Goal: Transaction & Acquisition: Purchase product/service

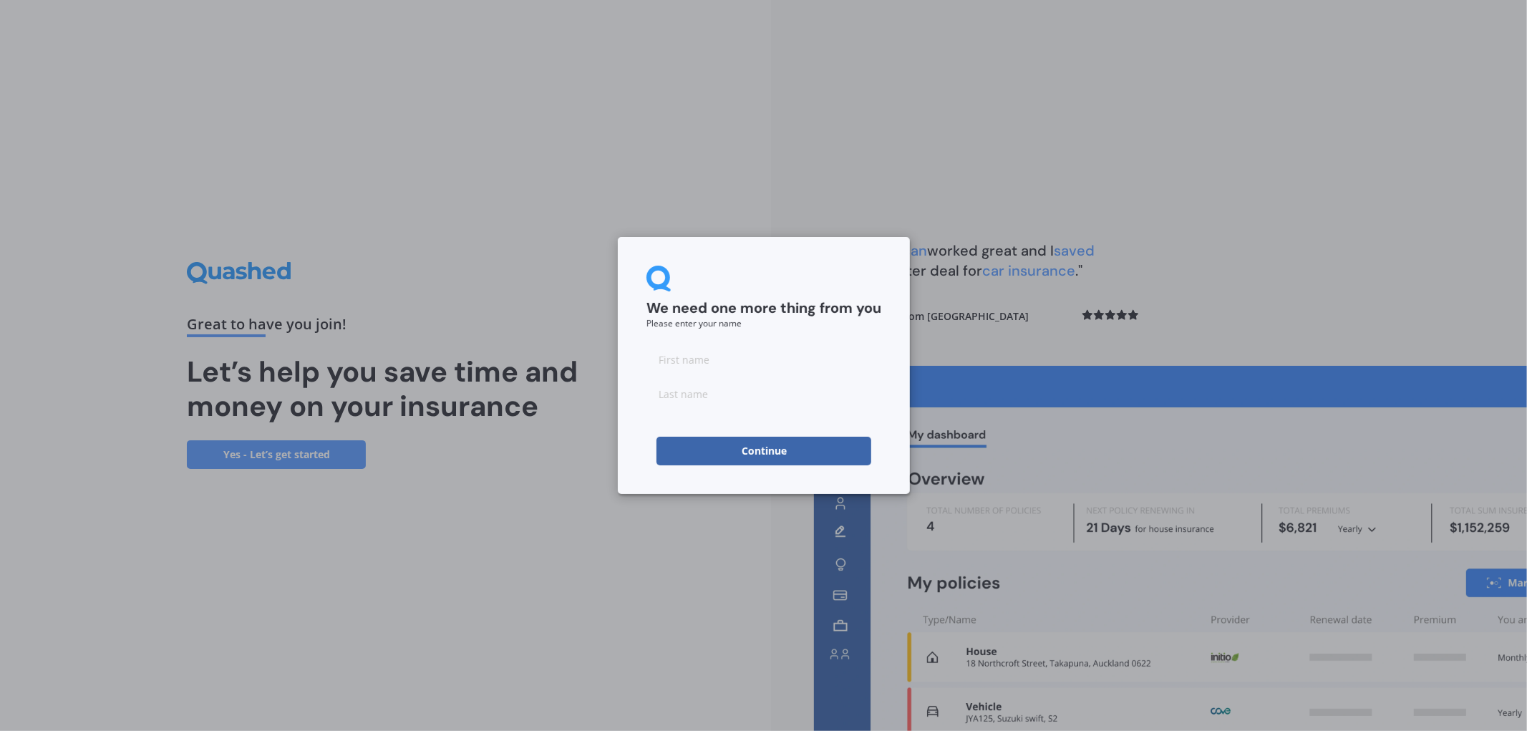
click at [832, 453] on button "Continue" at bounding box center [763, 451] width 215 height 29
click at [812, 361] on input at bounding box center [763, 359] width 235 height 29
type input "kbnjbnj"
click at [811, 397] on input at bounding box center [763, 393] width 235 height 29
type input "gyugygyuigh"
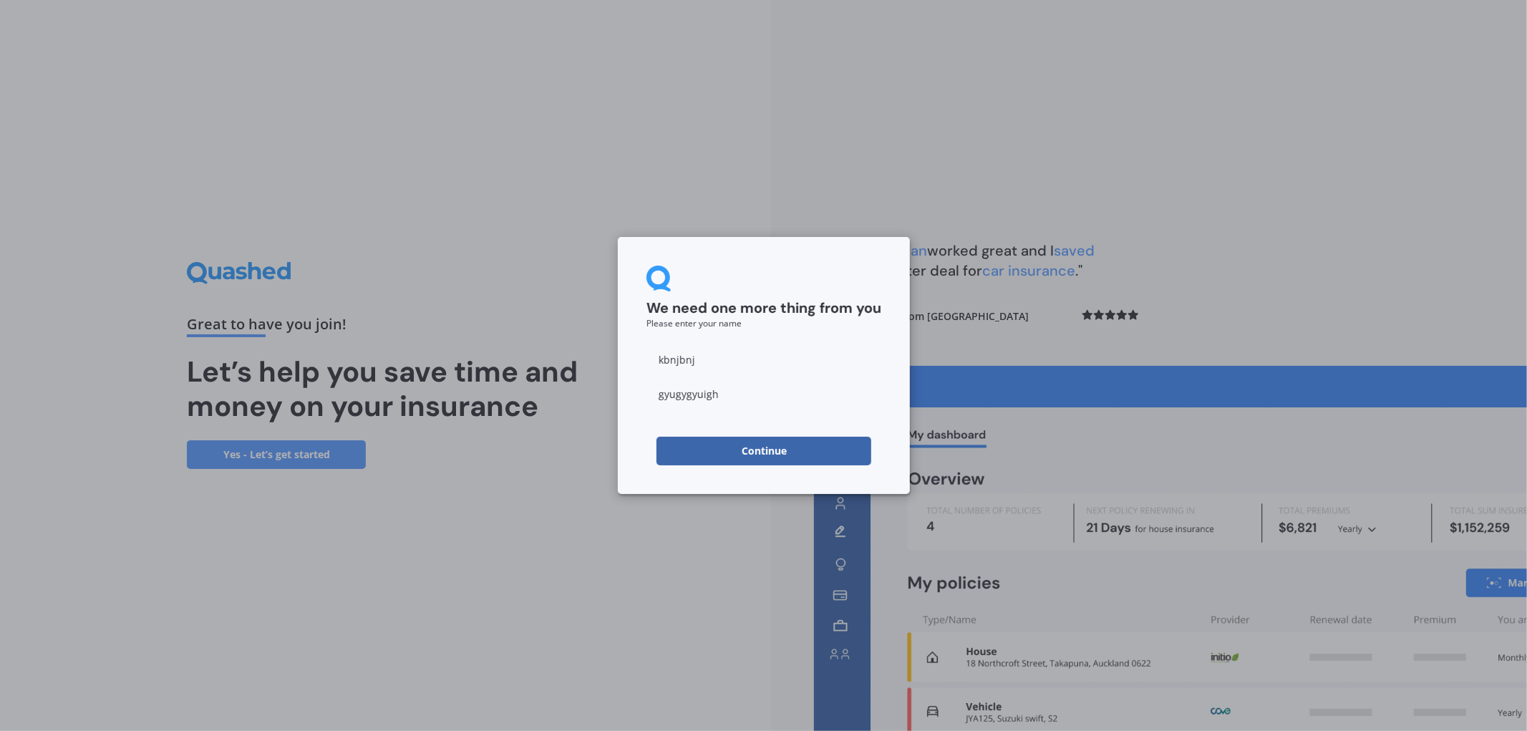
click at [733, 445] on button "Continue" at bounding box center [763, 451] width 215 height 29
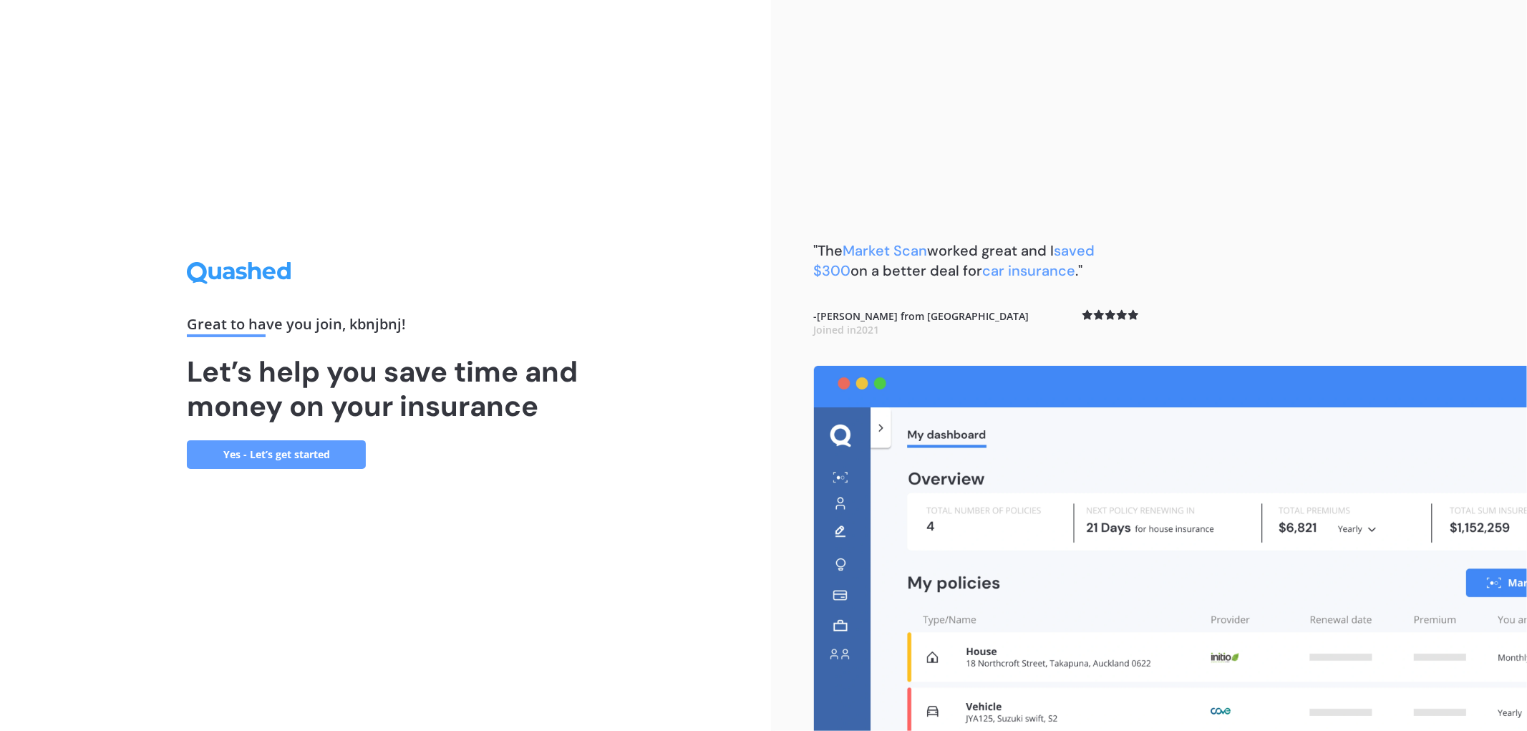
click at [282, 463] on link "Yes - Let’s get started" at bounding box center [276, 454] width 179 height 29
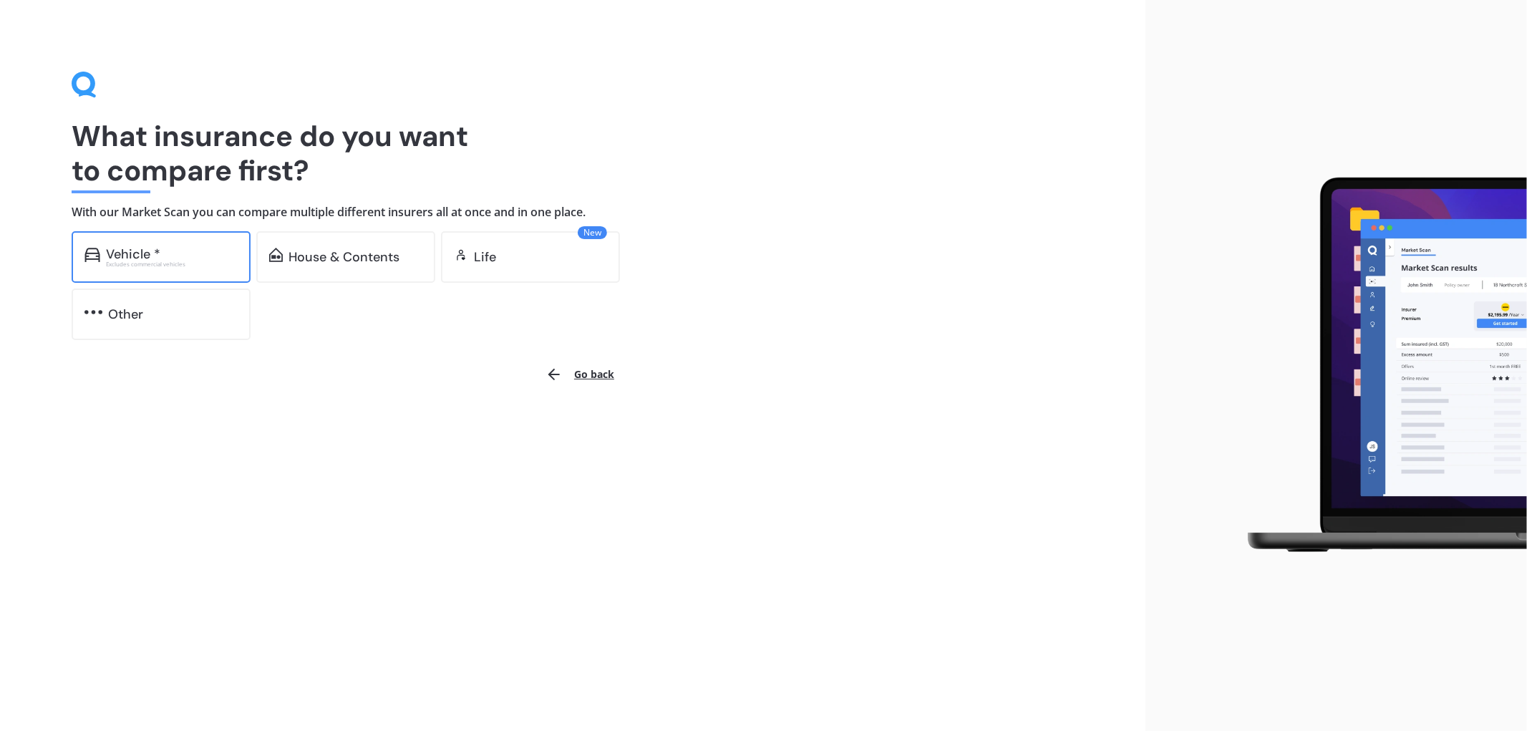
click at [205, 251] on div "Vehicle *" at bounding box center [172, 254] width 132 height 14
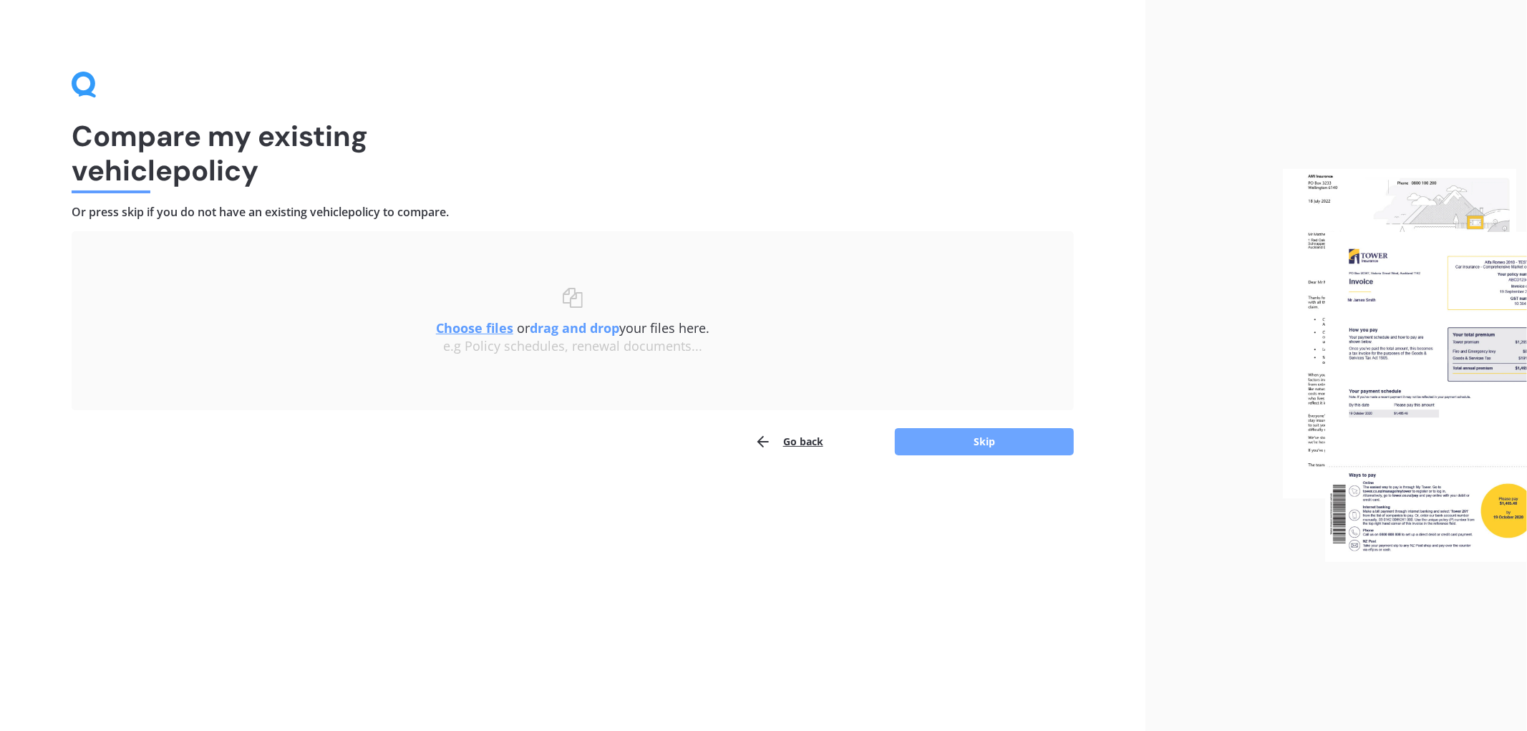
click at [948, 446] on button "Skip" at bounding box center [984, 441] width 179 height 27
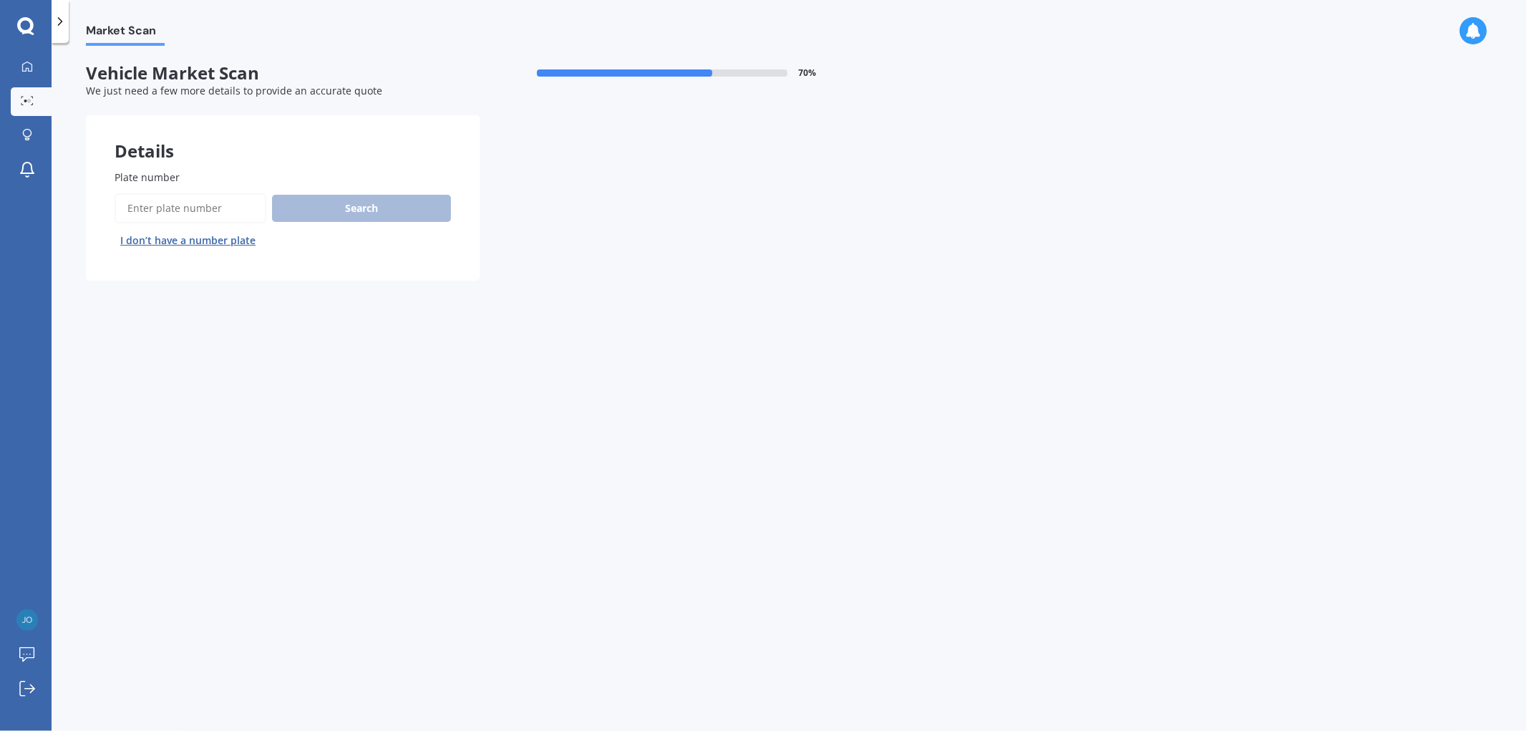
click at [216, 215] on input "Plate number" at bounding box center [191, 208] width 152 height 30
click at [0, 0] on button "Next" at bounding box center [0, 0] width 0 height 0
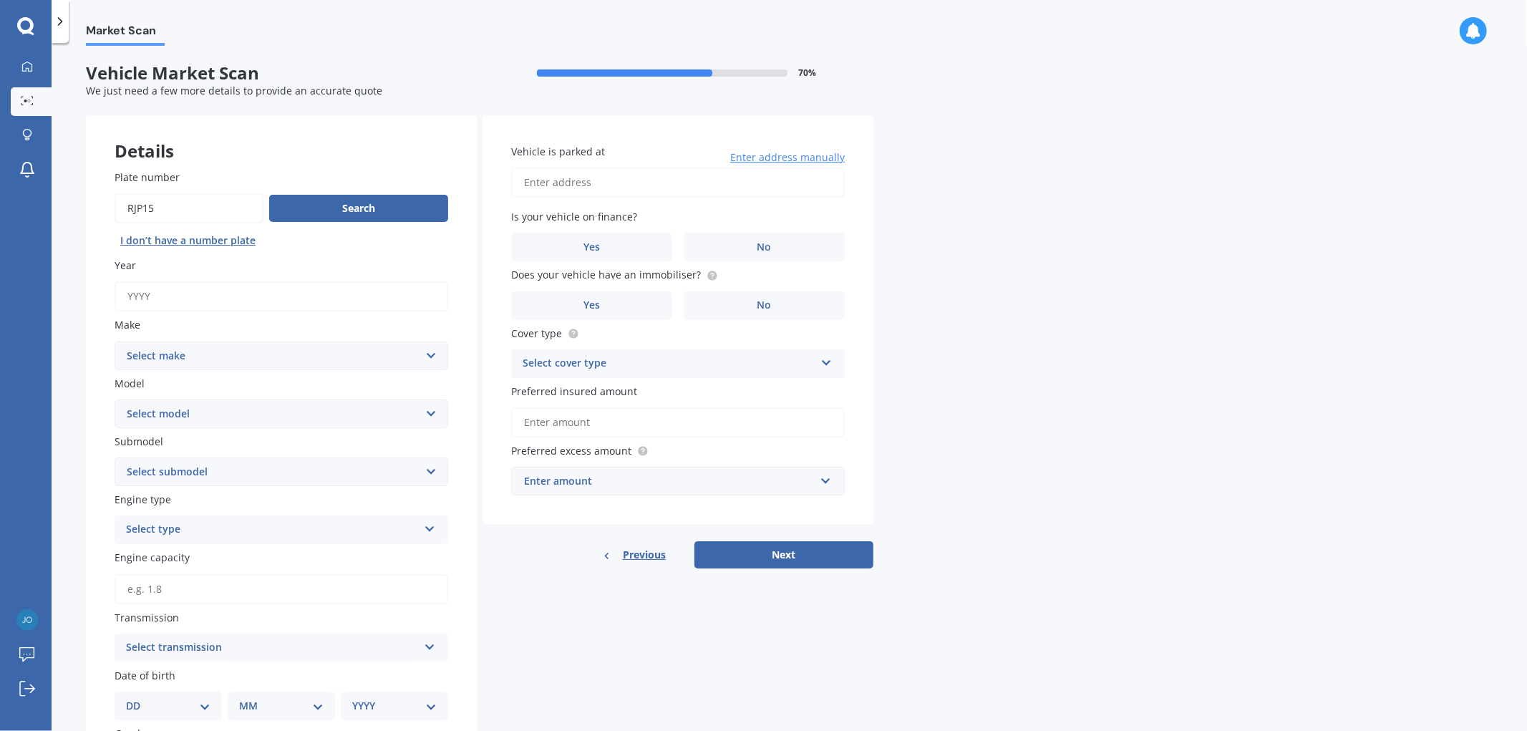
type input "rjp15"
click at [694, 541] on button "Next" at bounding box center [783, 554] width 179 height 27
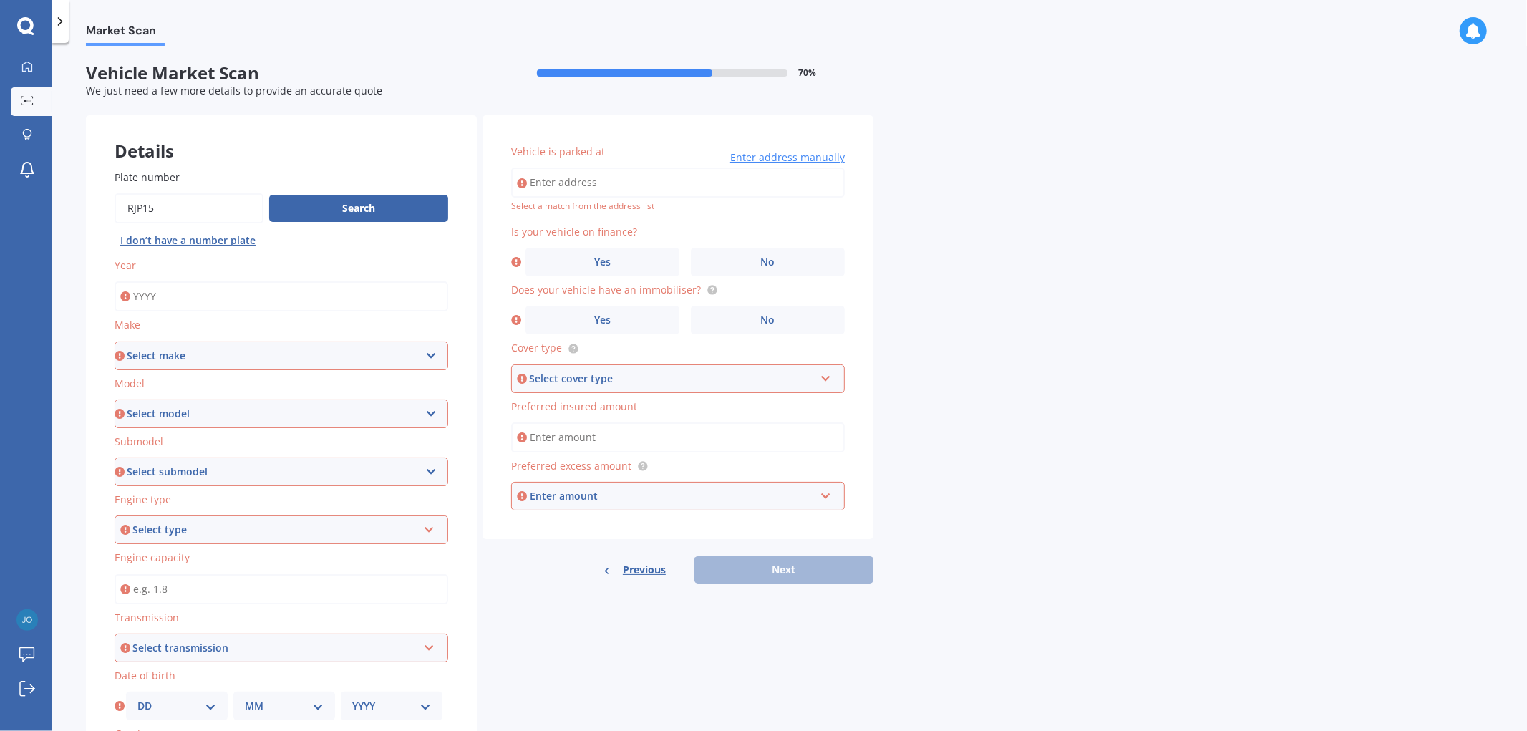
click at [288, 281] on div "Year" at bounding box center [282, 285] width 334 height 54
click at [288, 281] on input "Year" at bounding box center [282, 296] width 334 height 30
type input "2018"
click at [312, 341] on select "Select make AC ALFA ROMEO ASTON [PERSON_NAME] AUDI AUSTIN BEDFORD BENTLEY BMW B…" at bounding box center [282, 355] width 334 height 29
click at [240, 355] on select "Select make AC ALFA ROMEO ASTON [PERSON_NAME] AUDI AUSTIN BEDFORD BENTLEY BMW B…" at bounding box center [282, 355] width 334 height 29
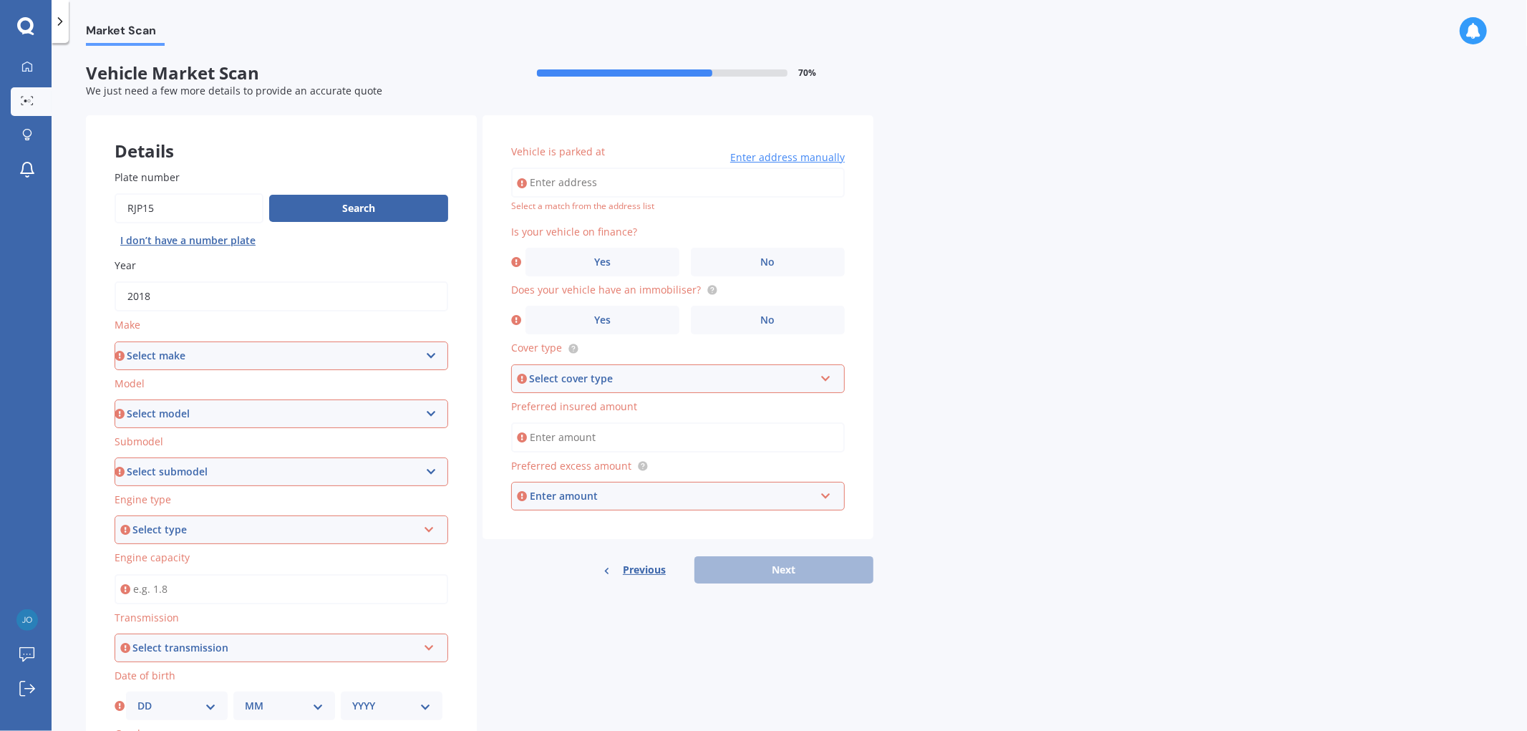
select select "TOYOTA"
click at [115, 341] on select "Select make AC ALFA ROMEO ASTON [PERSON_NAME] AUDI AUSTIN BEDFORD BENTLEY BMW B…" at bounding box center [282, 355] width 334 height 29
click at [256, 409] on select "Select model 4 Runner 86 [PERSON_NAME] Alphard Altezza Aqua Aristo Aurion Auris…" at bounding box center [282, 413] width 334 height 29
select select "PRIUS"
click at [115, 399] on select "Select model 4 Runner 86 [PERSON_NAME] Alphard Altezza Aqua Aristo Aurion Auris…" at bounding box center [282, 413] width 334 height 29
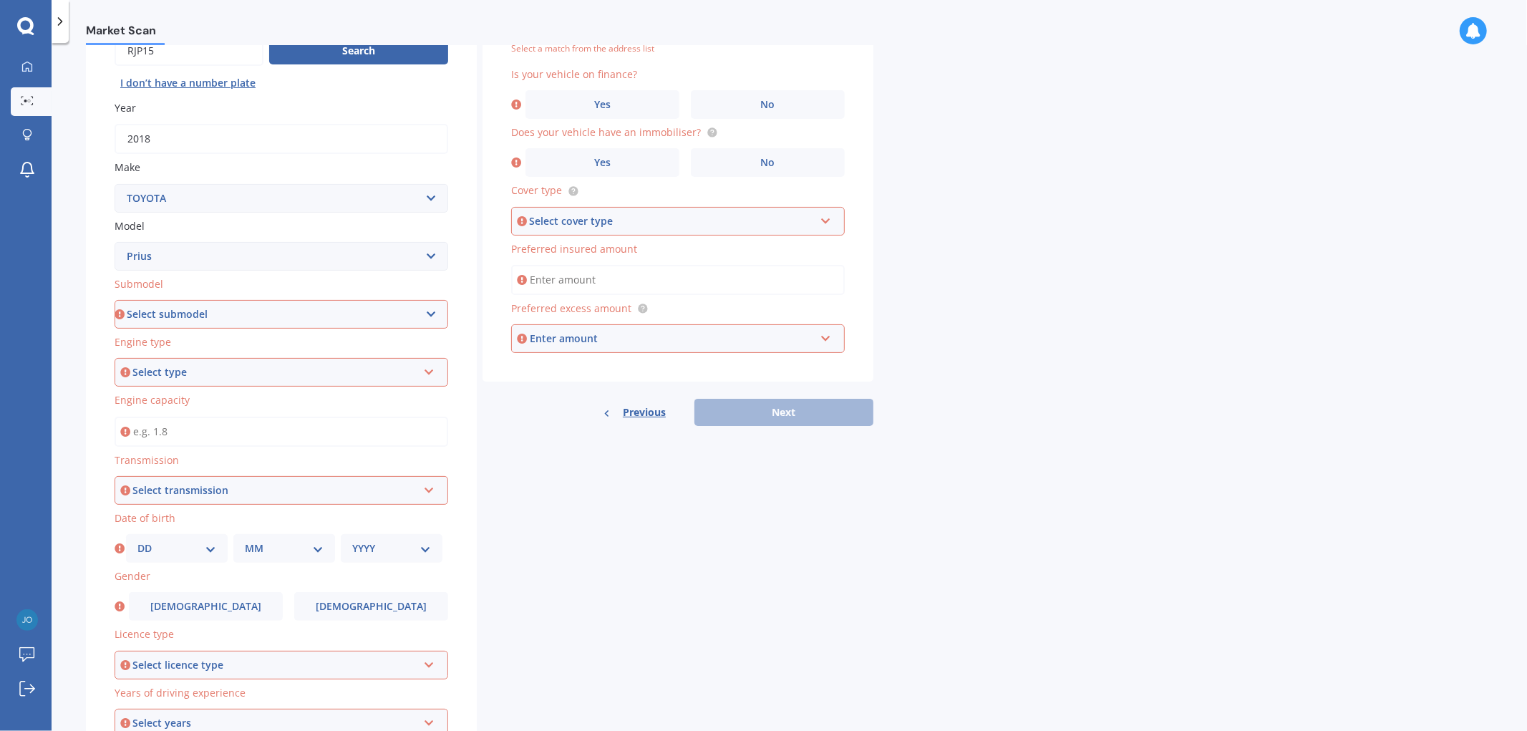
scroll to position [159, 0]
click at [241, 304] on select "Select submodel (All other) Hybrid" at bounding box center [282, 312] width 334 height 29
select select "HYBRID"
click at [115, 298] on select "Select submodel (All other) Hybrid" at bounding box center [282, 312] width 334 height 29
click at [268, 366] on div "Select type" at bounding box center [274, 371] width 285 height 16
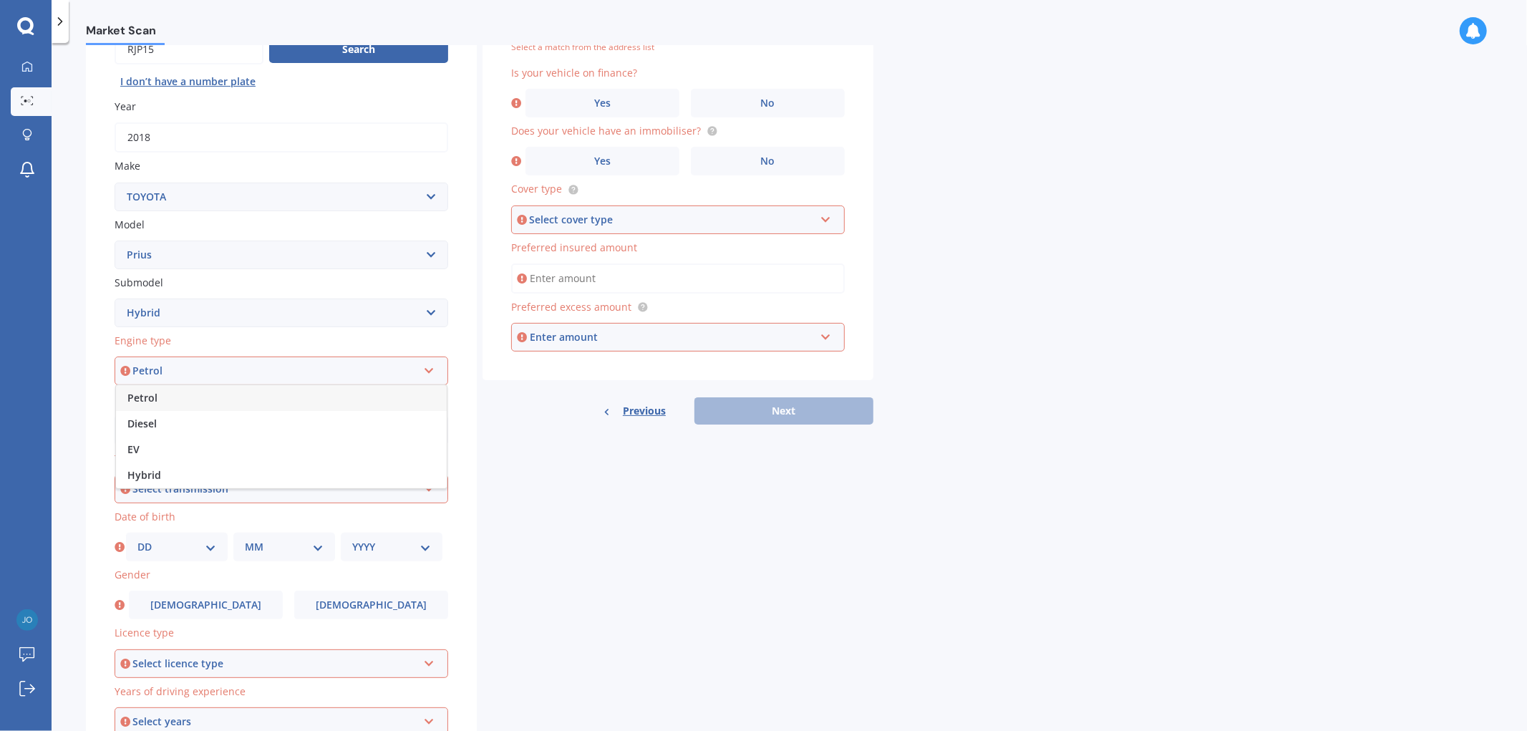
click at [252, 394] on div "Petrol" at bounding box center [281, 398] width 331 height 26
click at [233, 372] on div "Petrol" at bounding box center [272, 370] width 292 height 17
click at [202, 388] on div "Petrol" at bounding box center [281, 399] width 332 height 26
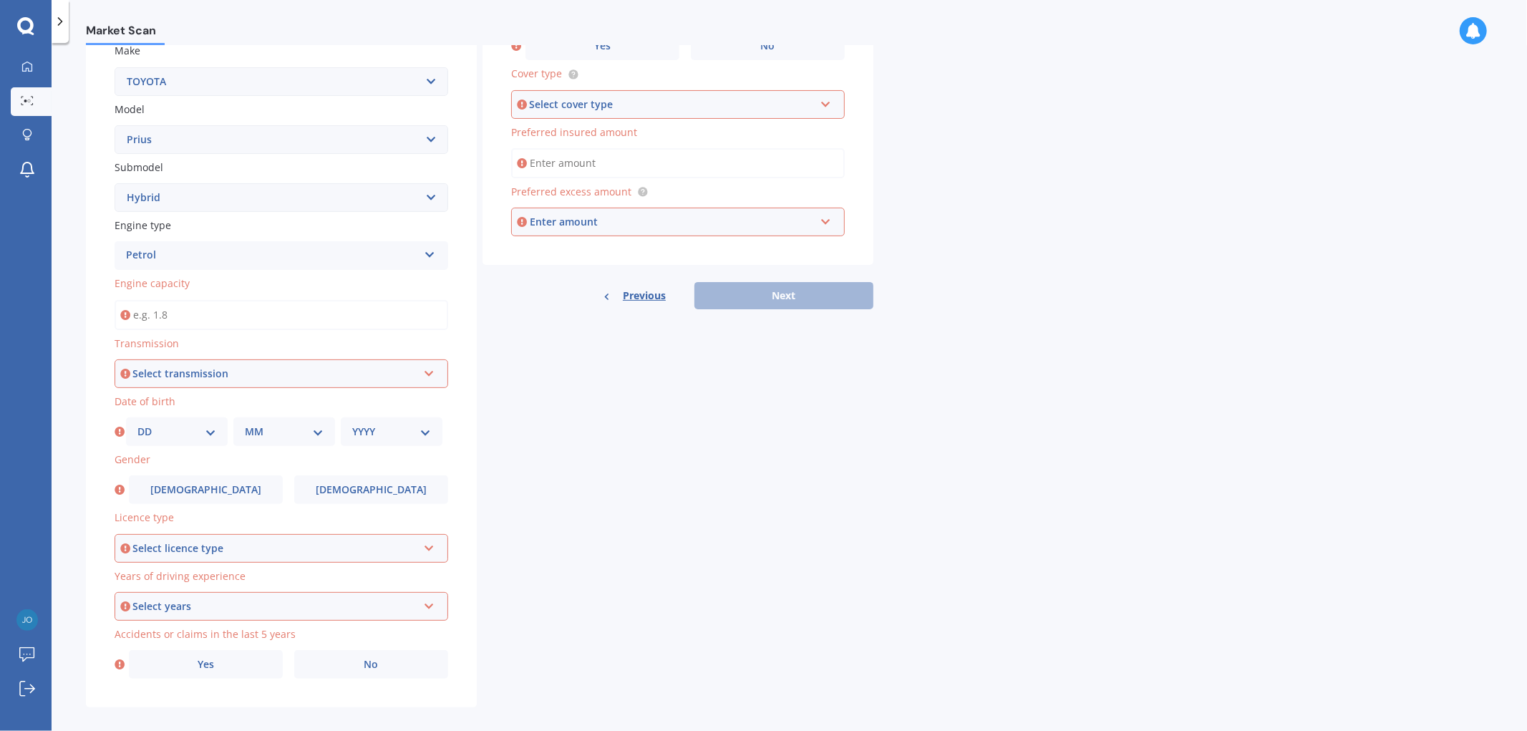
scroll to position [278, 0]
click at [203, 367] on div "Select transmission" at bounding box center [274, 370] width 285 height 16
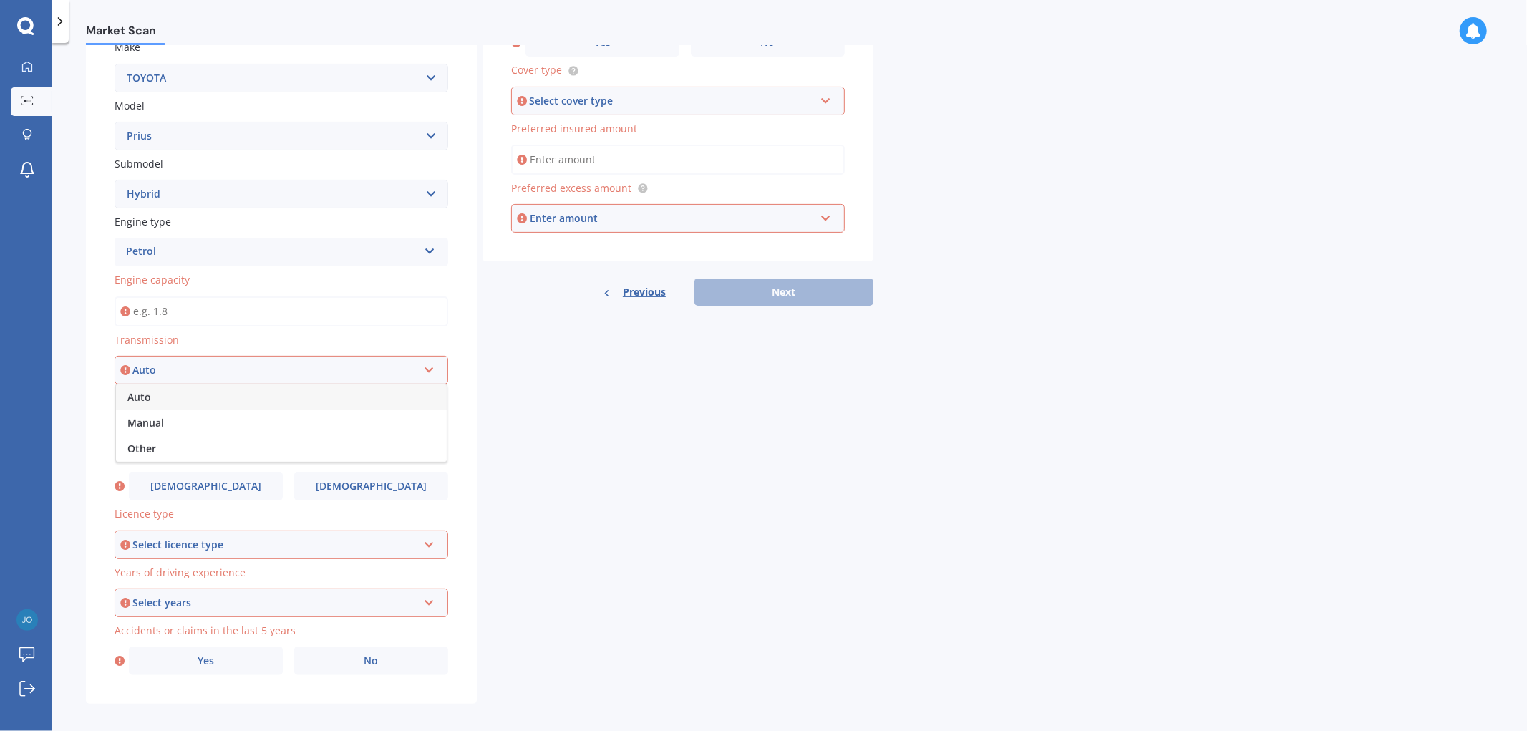
click at [199, 388] on div "Auto" at bounding box center [281, 397] width 331 height 26
click at [179, 420] on select "DD 01 02 03 04 05 06 07 08 09 10 11 12 13 14 15 16 17 18 19 20 21 22 23 24 25 2…" at bounding box center [176, 428] width 79 height 16
select select "24"
click at [137, 420] on select "DD 01 02 03 04 05 06 07 08 09 10 11 12 13 14 15 16 17 18 19 20 21 22 23 24 25 2…" at bounding box center [176, 428] width 79 height 16
click at [249, 437] on div "Plate number Search I don’t have a number plate Year [DATE] Make Select make AC…" at bounding box center [281, 283] width 391 height 840
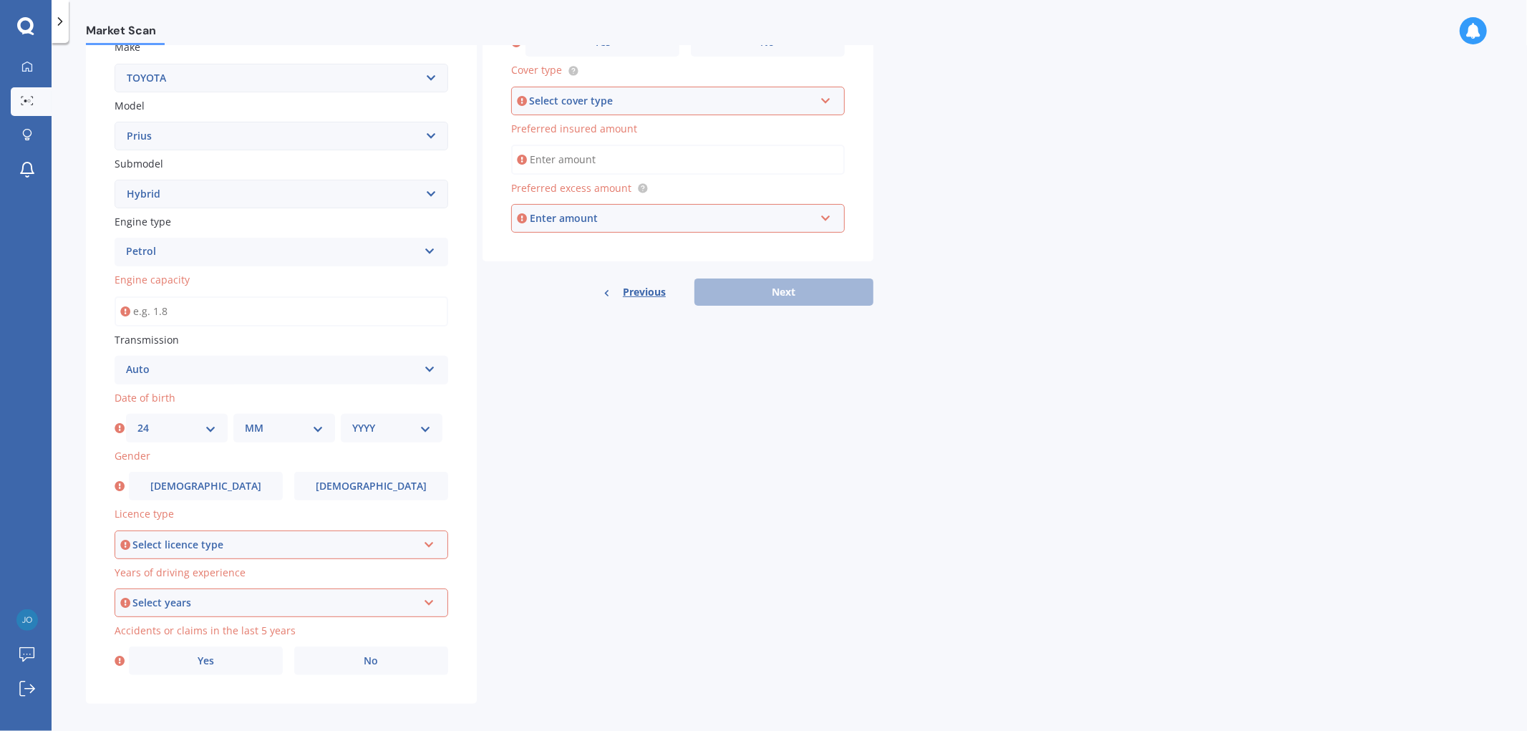
click at [253, 425] on select "MM 01 02 03 04 05 06 07 08 09 10 11 12" at bounding box center [284, 428] width 79 height 16
select select "06"
click at [245, 420] on select "MM 01 02 03 04 05 06 07 08 09 10 11 12" at bounding box center [284, 428] width 79 height 16
click at [352, 420] on select "YYYY 2025 2024 2023 2022 2021 2020 2019 2018 2017 2016 2015 2014 2013 2012 2011…" at bounding box center [391, 428] width 79 height 16
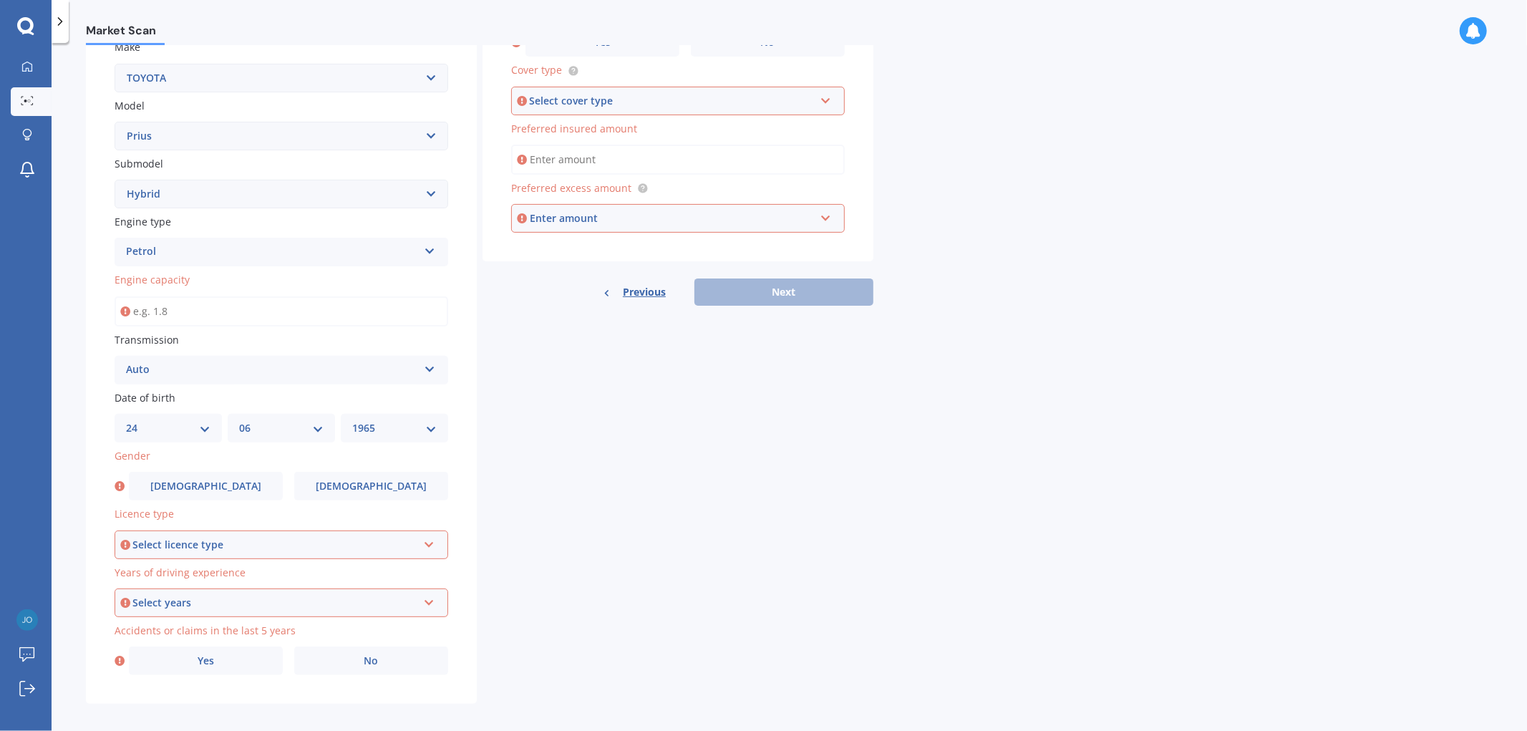
click at [398, 427] on select "YYYY 2025 2024 2023 2022 2021 2020 2019 2018 2017 2016 2015 2014 2013 2012 2011…" at bounding box center [394, 428] width 84 height 16
select select "1995"
click at [352, 420] on select "YYYY 2025 2024 2023 2022 2021 2020 2019 2018 2017 2016 2015 2014 2013 2012 2011…" at bounding box center [394, 428] width 84 height 16
click at [336, 530] on div "Select licence type NZ Full NZ Restricted NZ Learners [GEOGRAPHIC_DATA] [GEOGRA…" at bounding box center [282, 544] width 334 height 29
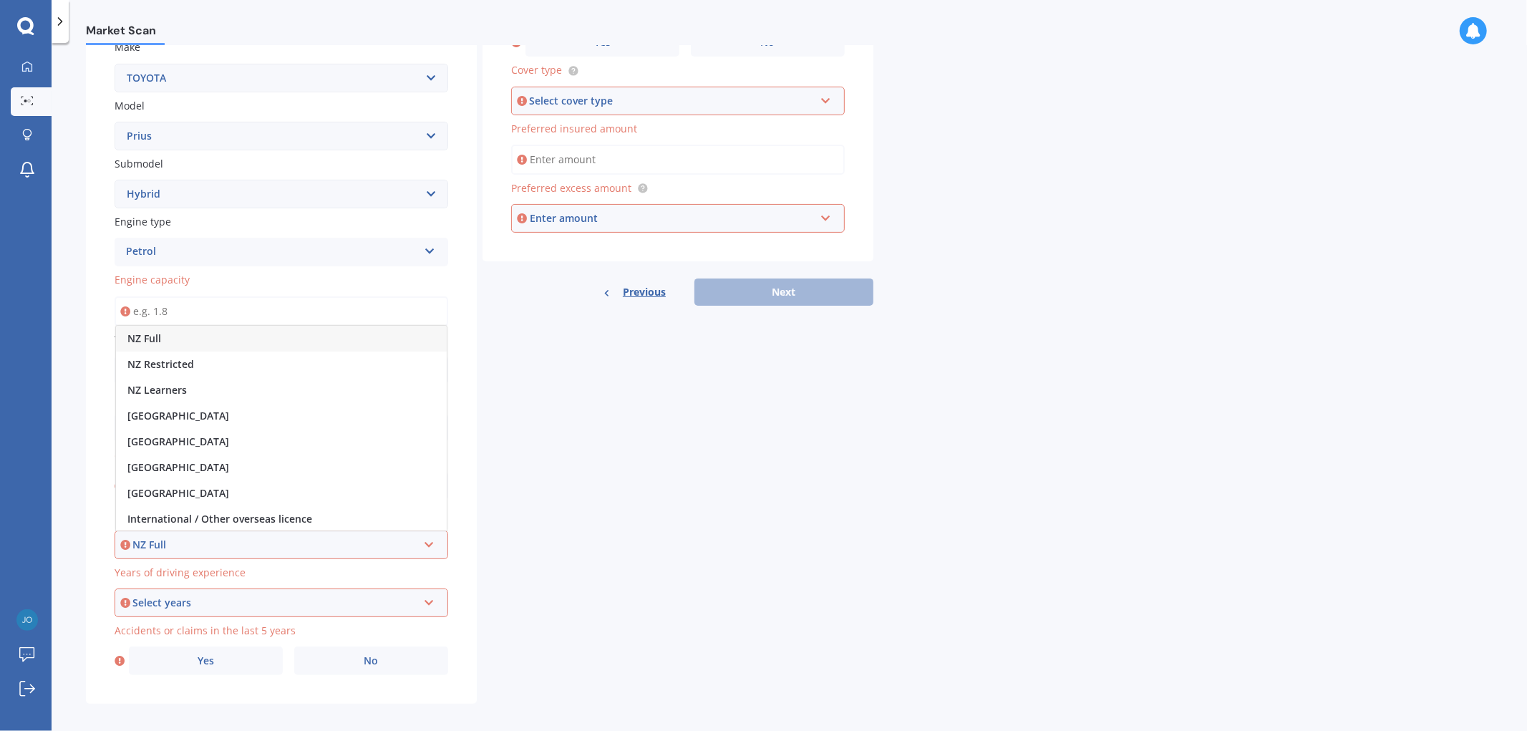
click at [294, 328] on div "NZ Full" at bounding box center [281, 339] width 331 height 26
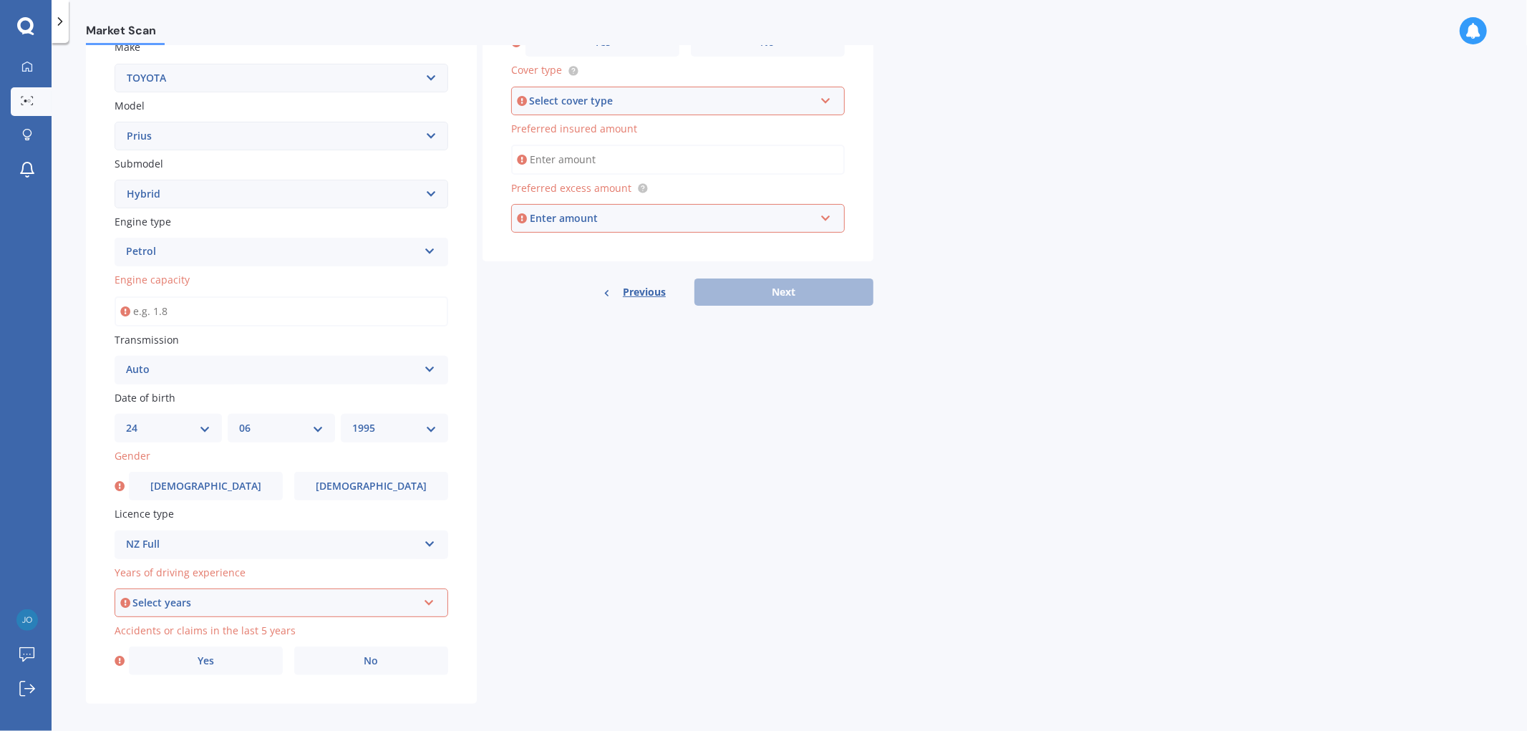
click at [332, 595] on div "Select years" at bounding box center [274, 603] width 285 height 16
click at [274, 460] on div "5 or more years" at bounding box center [281, 473] width 331 height 26
click at [351, 659] on label "No" at bounding box center [371, 660] width 154 height 29
click at [0, 0] on input "No" at bounding box center [0, 0] width 0 height 0
click at [762, 101] on div "Select cover type" at bounding box center [671, 101] width 285 height 16
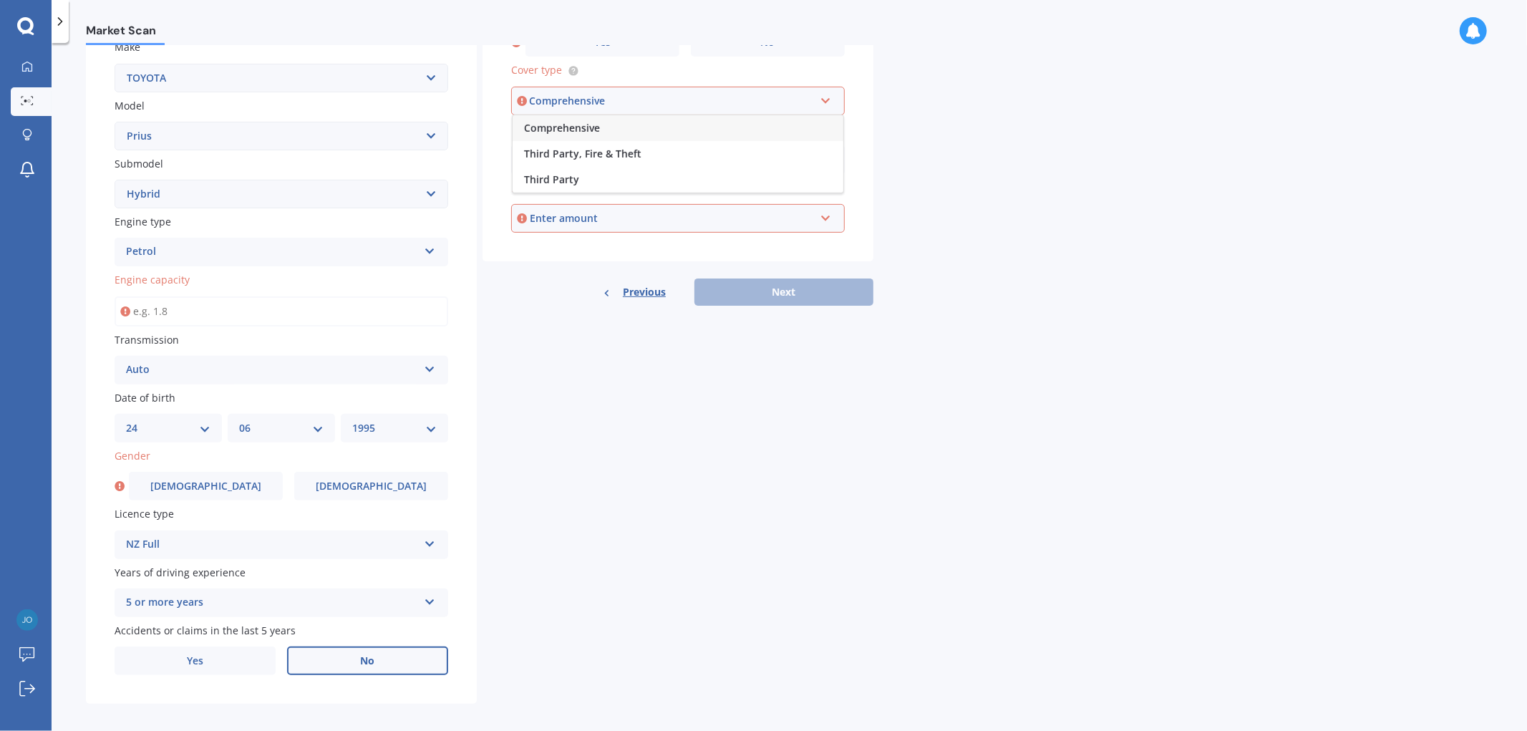
click at [691, 116] on div "Comprehensive" at bounding box center [678, 128] width 331 height 26
click at [742, 219] on div "Enter amount" at bounding box center [672, 218] width 285 height 16
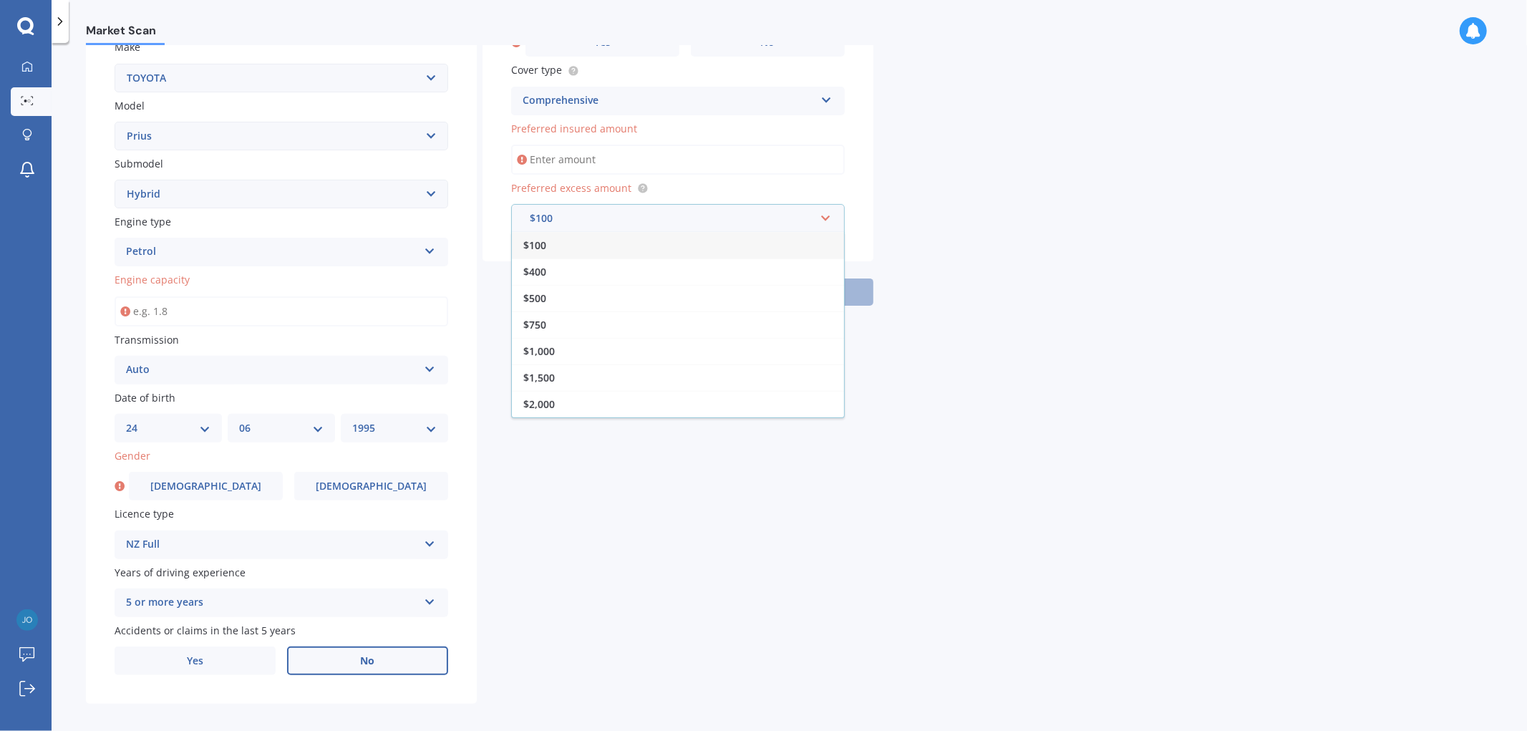
click at [701, 258] on div "$400" at bounding box center [678, 271] width 332 height 26
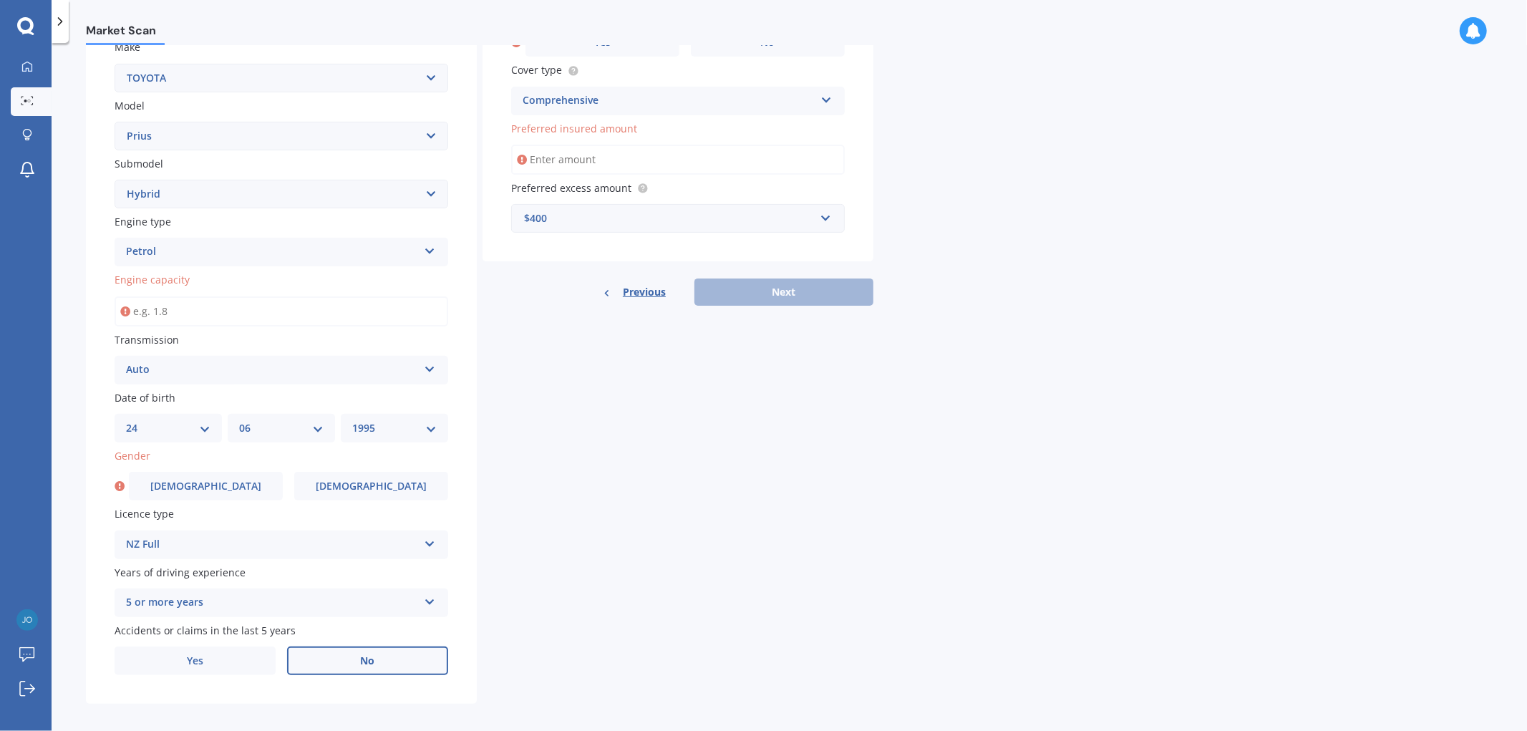
click at [625, 159] on input "Preferred insured amount" at bounding box center [678, 160] width 334 height 30
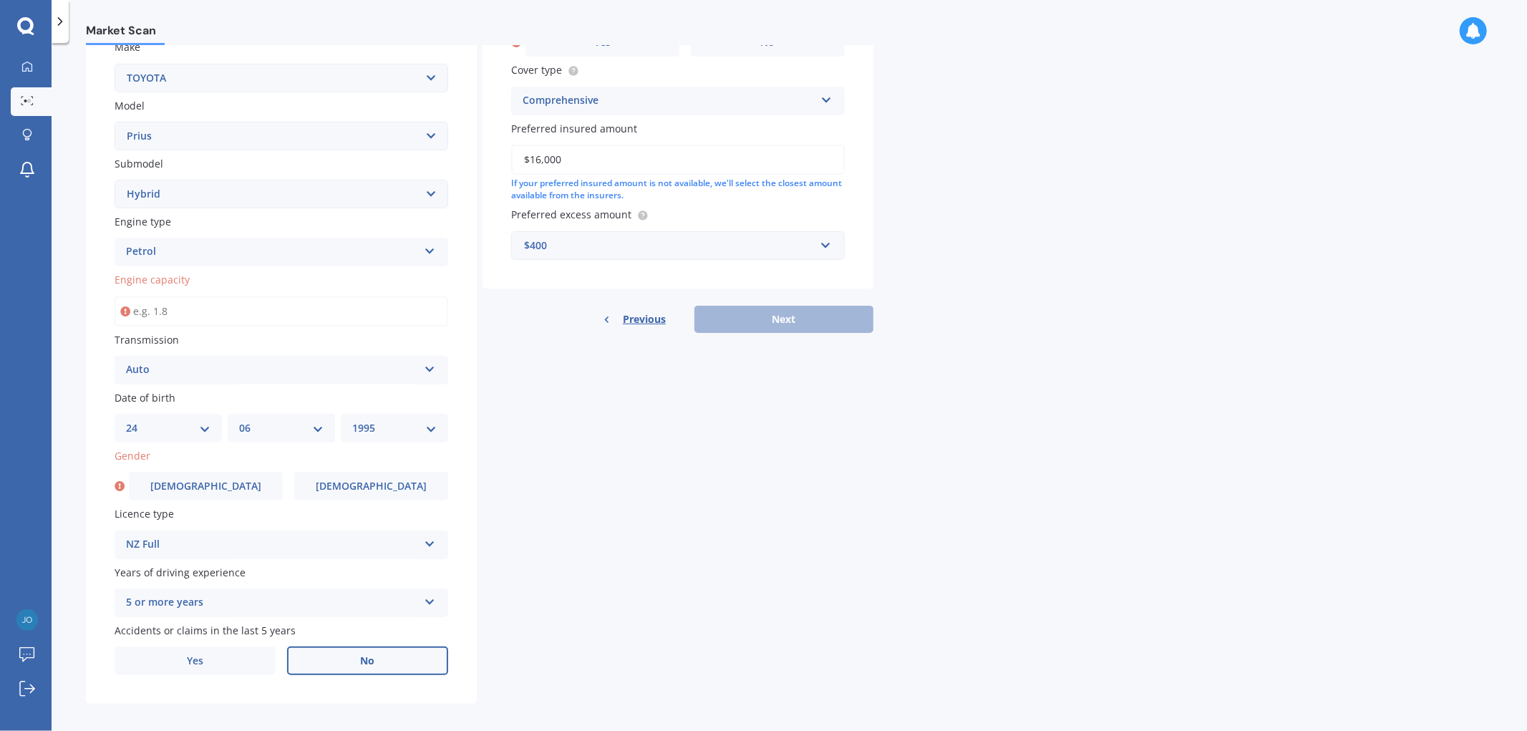
type input "$16,000"
click at [261, 461] on div "Gender [DEMOGRAPHIC_DATA] [DEMOGRAPHIC_DATA]" at bounding box center [282, 474] width 334 height 52
click at [253, 487] on label "[DEMOGRAPHIC_DATA]" at bounding box center [206, 486] width 154 height 29
click at [0, 0] on input "[DEMOGRAPHIC_DATA]" at bounding box center [0, 0] width 0 height 0
click at [287, 298] on input "Engine capacity" at bounding box center [282, 311] width 334 height 30
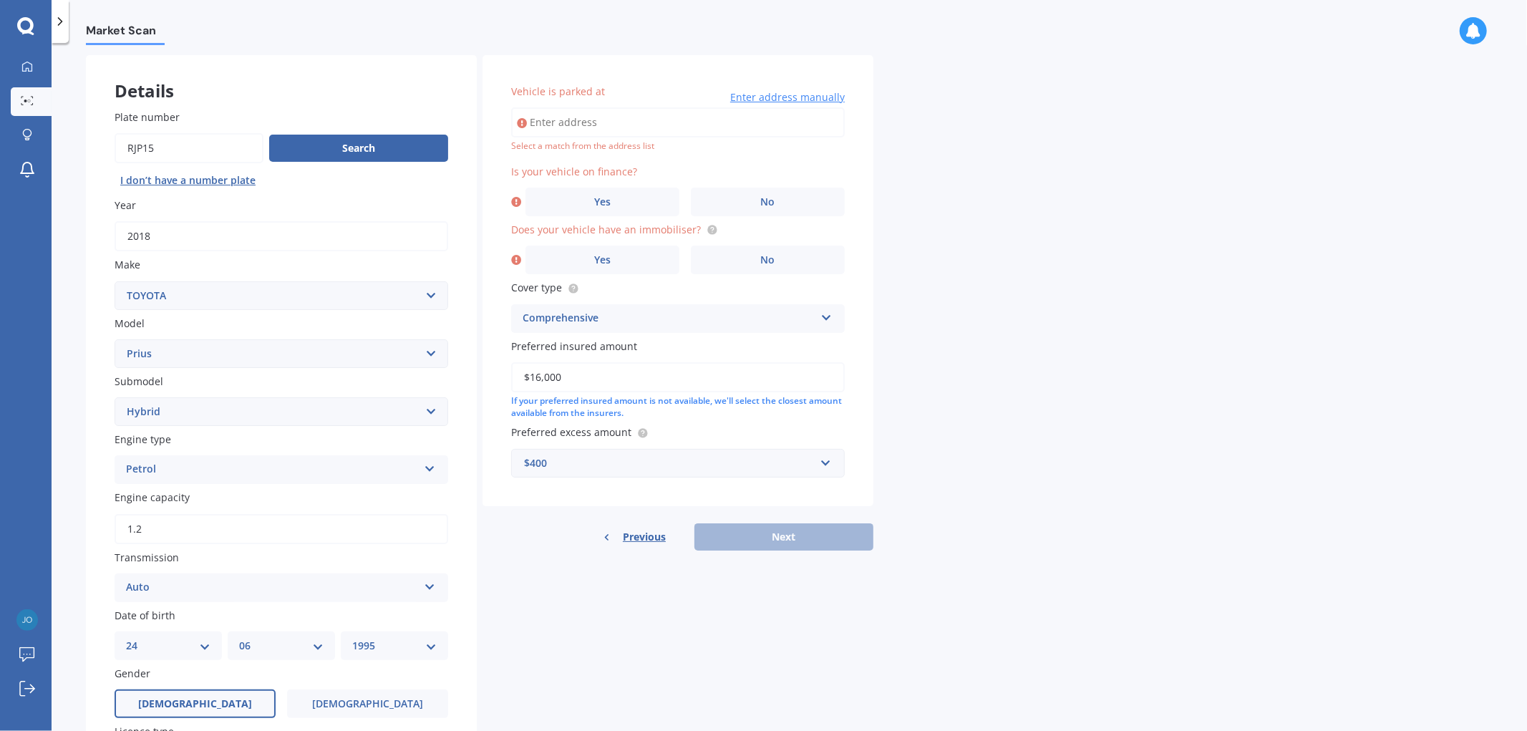
scroll to position [0, 0]
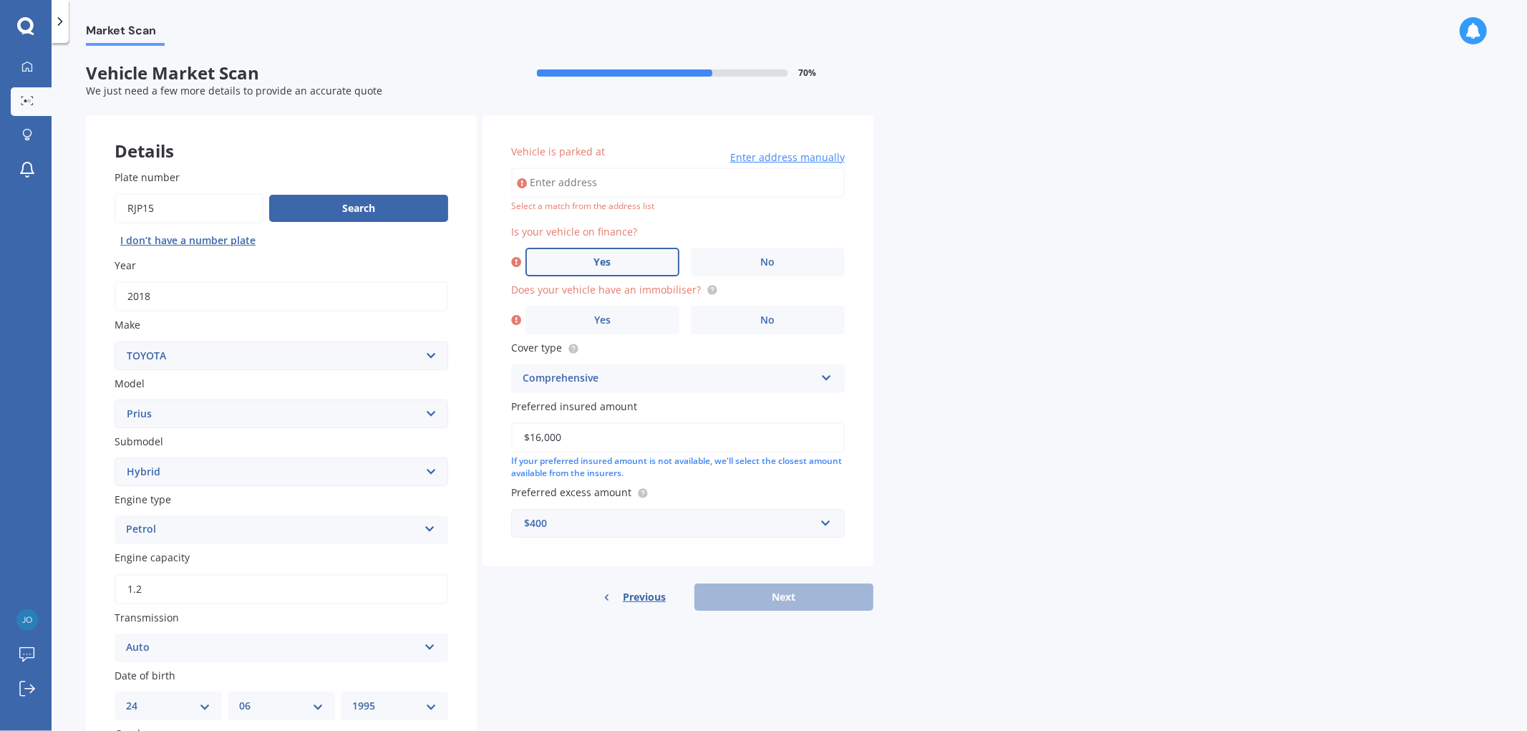
type input "1.2"
click at [613, 267] on label "Yes" at bounding box center [602, 262] width 154 height 29
click at [0, 0] on input "Yes" at bounding box center [0, 0] width 0 height 0
click at [744, 310] on label "No" at bounding box center [768, 320] width 154 height 29
click at [0, 0] on input "No" at bounding box center [0, 0] width 0 height 0
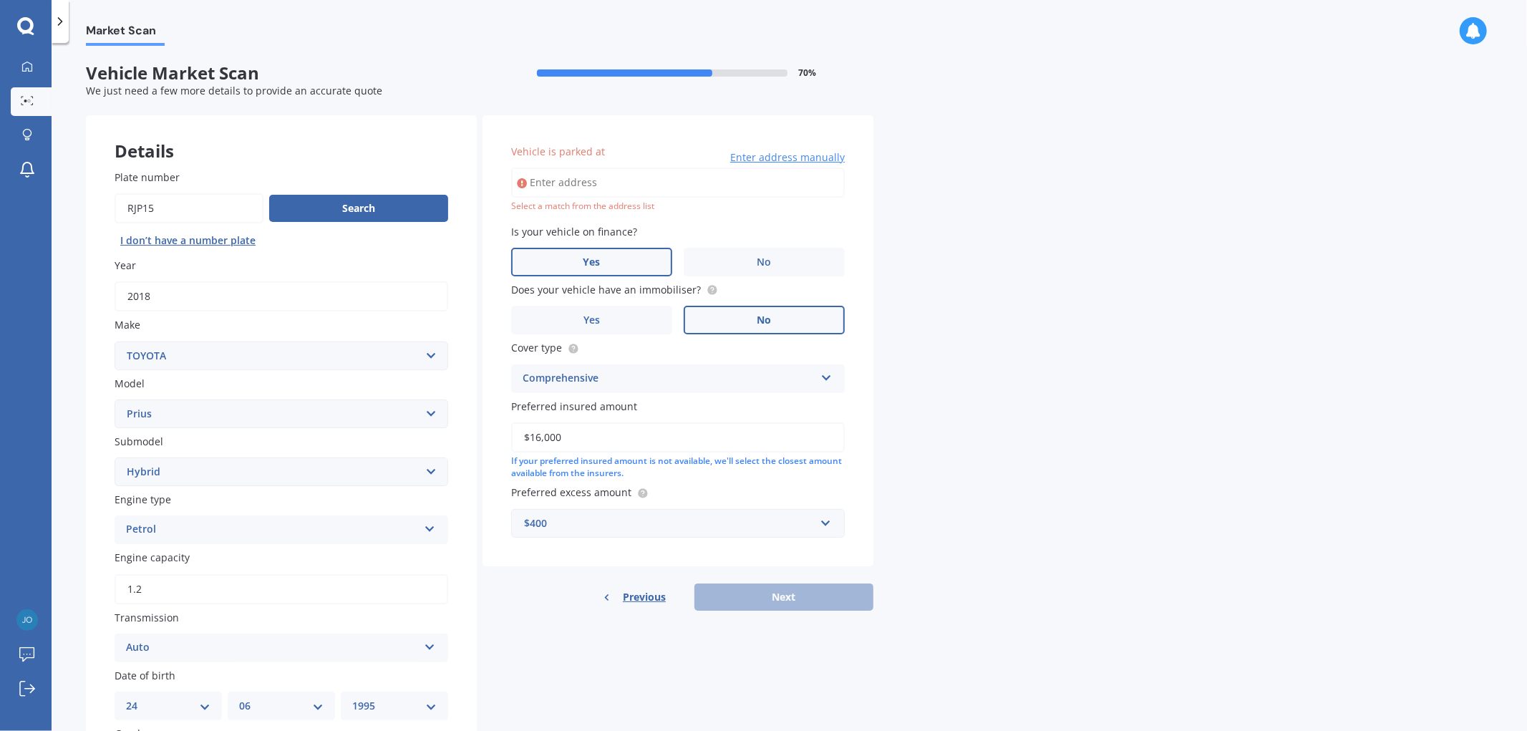
click at [679, 183] on input "Vehicle is parked at" at bounding box center [678, 182] width 334 height 30
type input "[STREET_ADDRESS]"
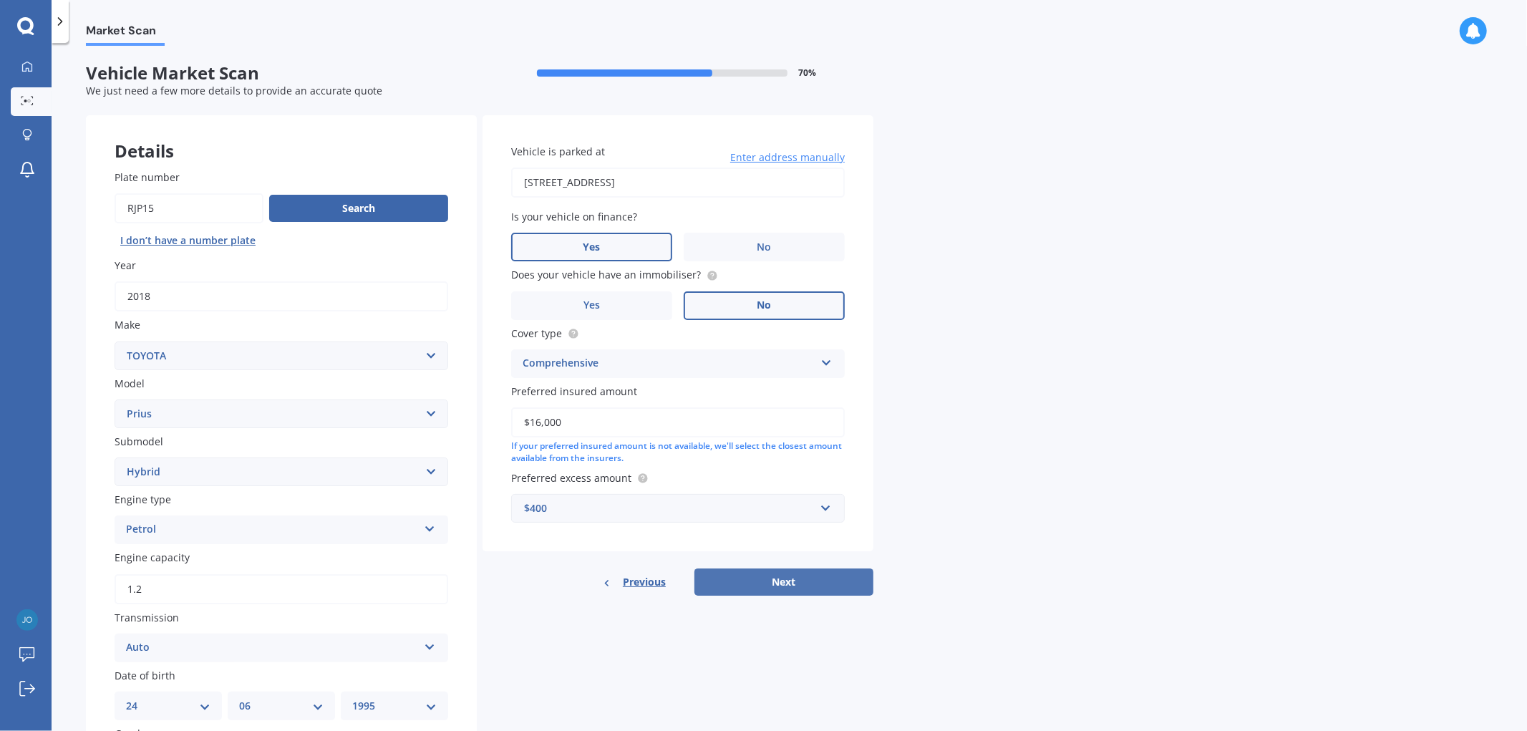
click at [817, 580] on button "Next" at bounding box center [783, 581] width 179 height 27
select select "24"
select select "06"
select select "1995"
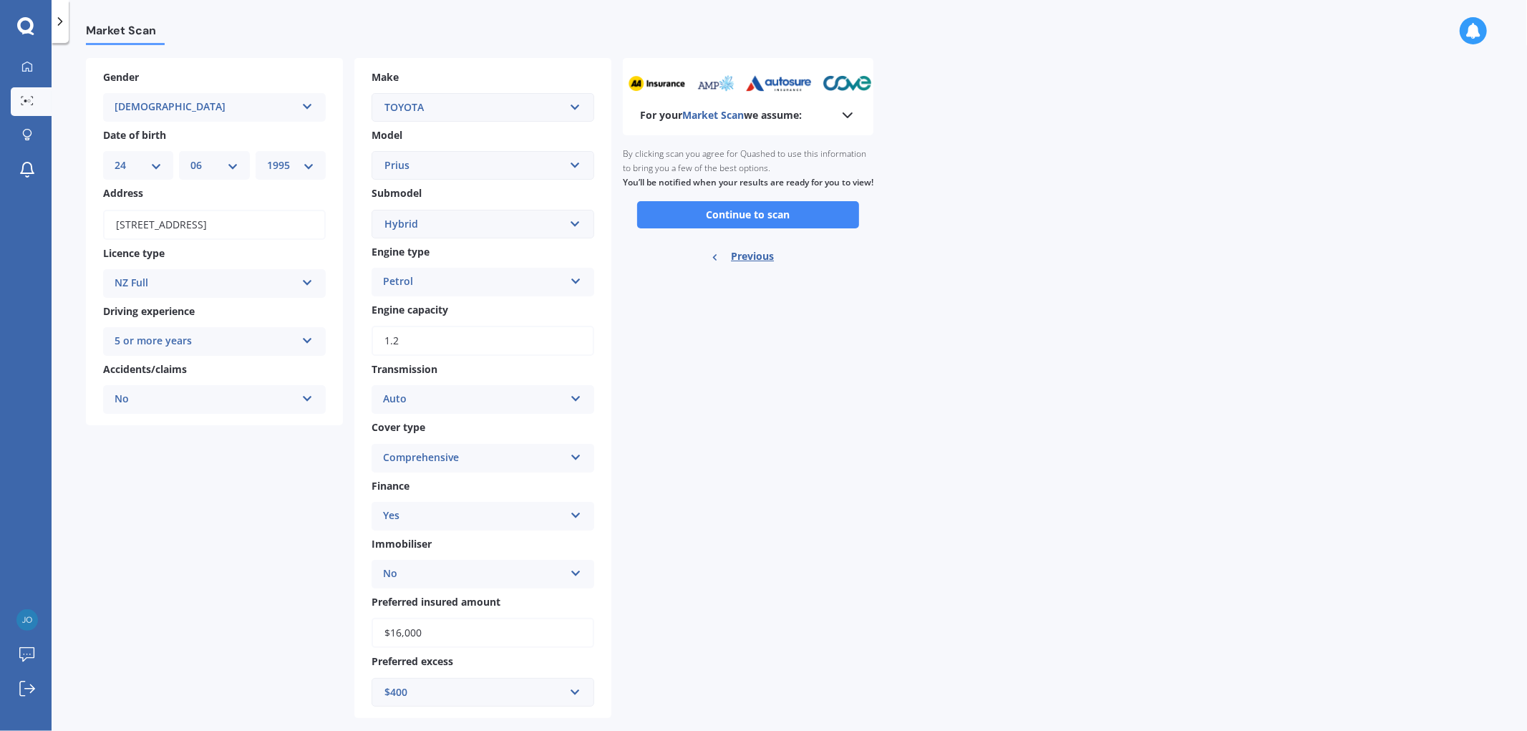
scroll to position [74, 0]
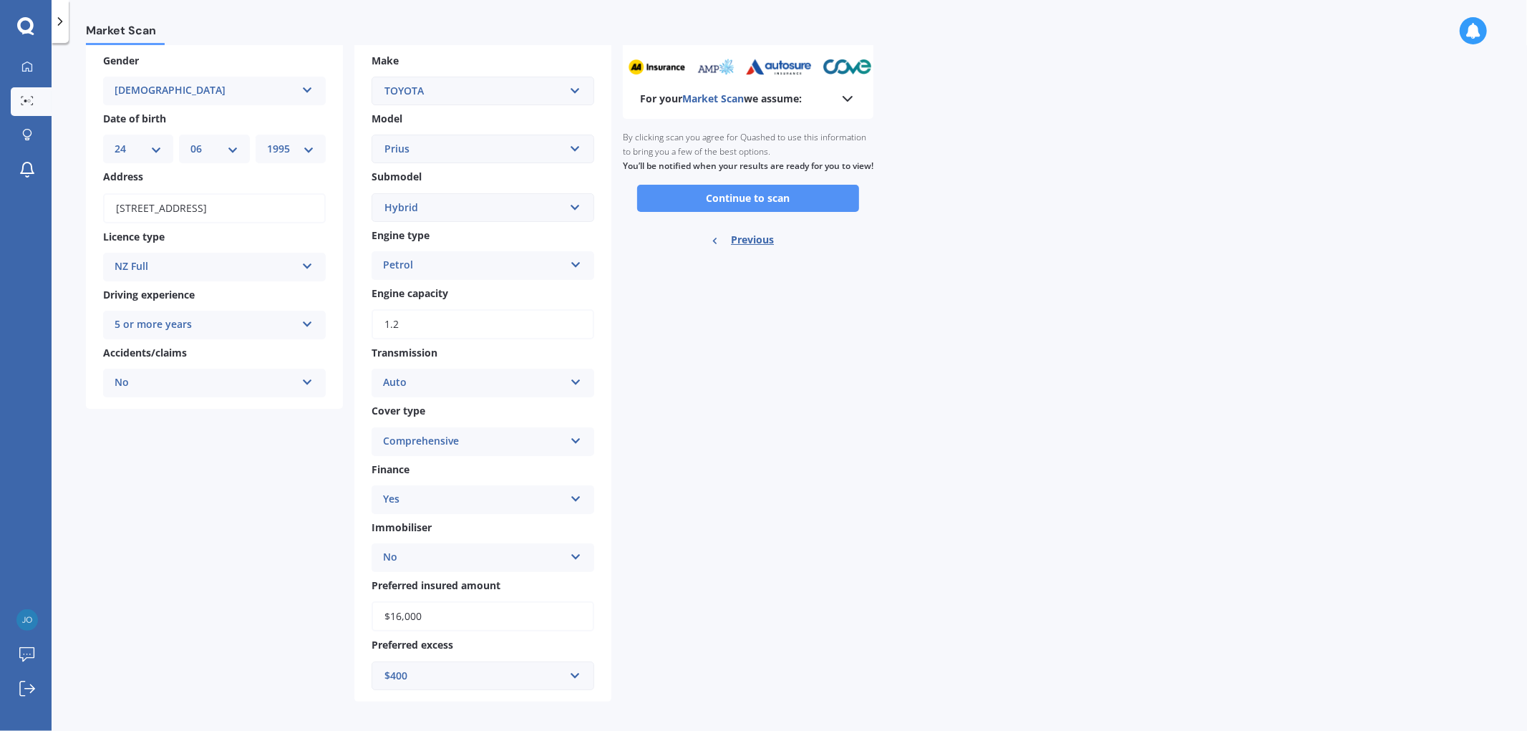
click at [745, 203] on button "Continue to scan" at bounding box center [748, 198] width 222 height 27
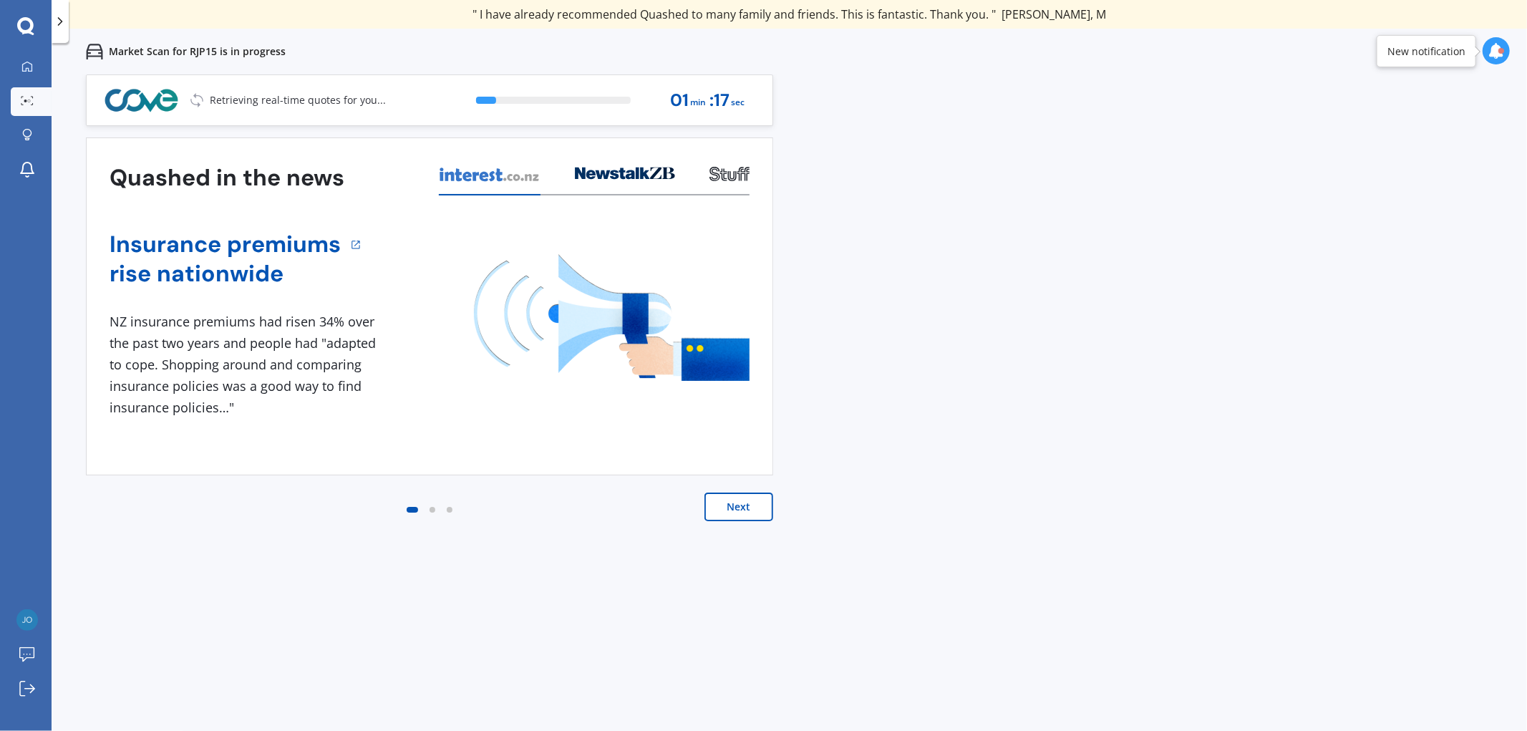
click at [725, 502] on button "Next" at bounding box center [738, 506] width 69 height 29
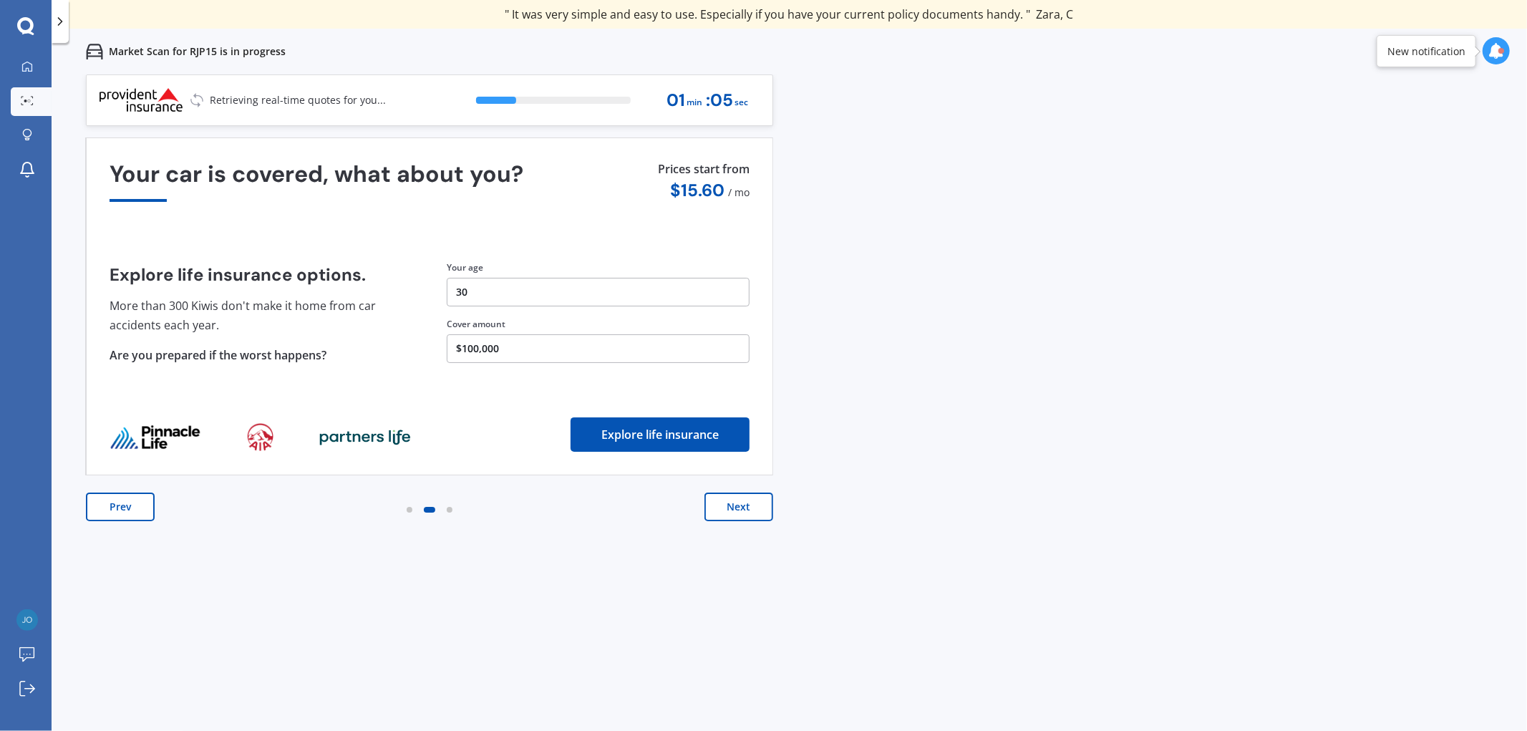
click at [749, 512] on button "Next" at bounding box center [738, 506] width 69 height 29
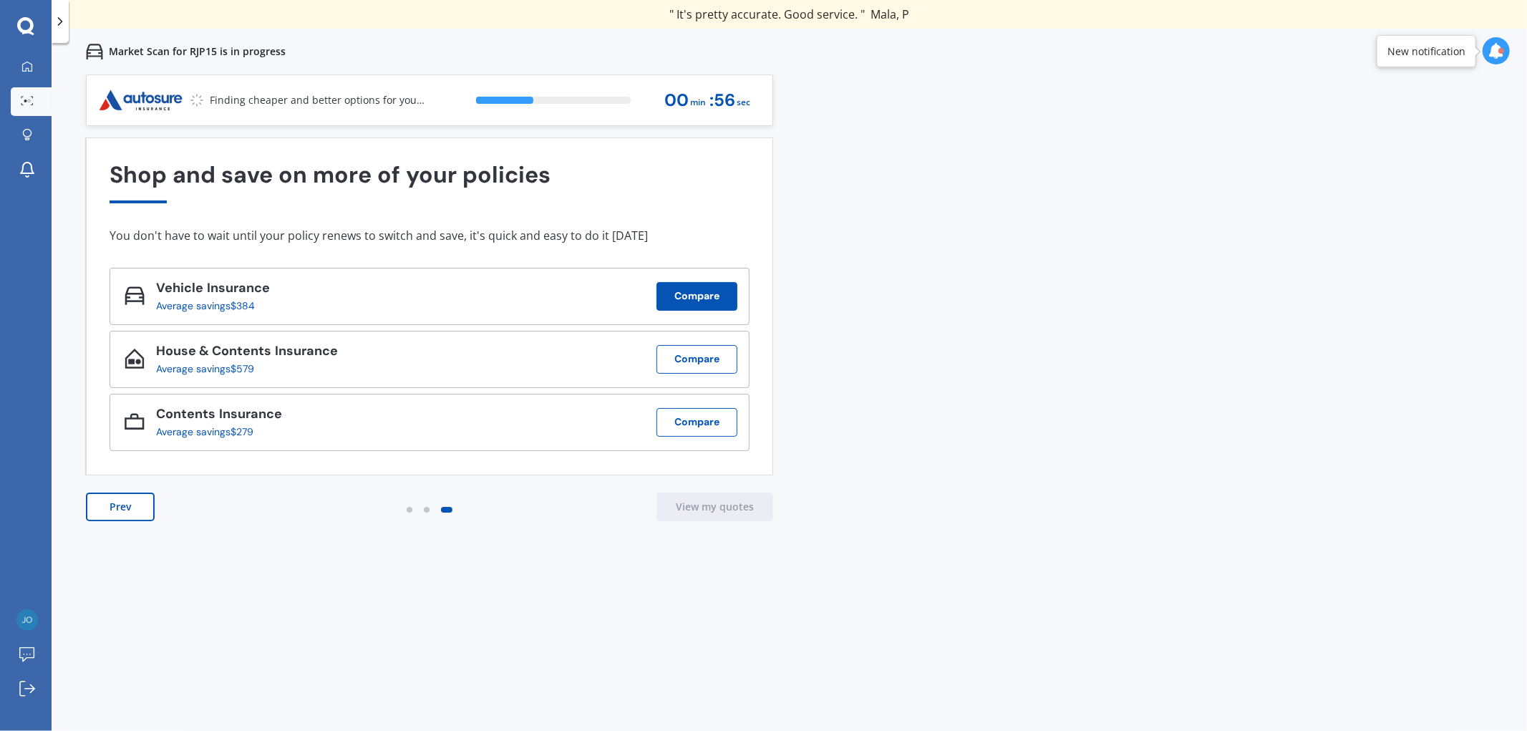
click at [691, 293] on button "Compare" at bounding box center [696, 296] width 81 height 29
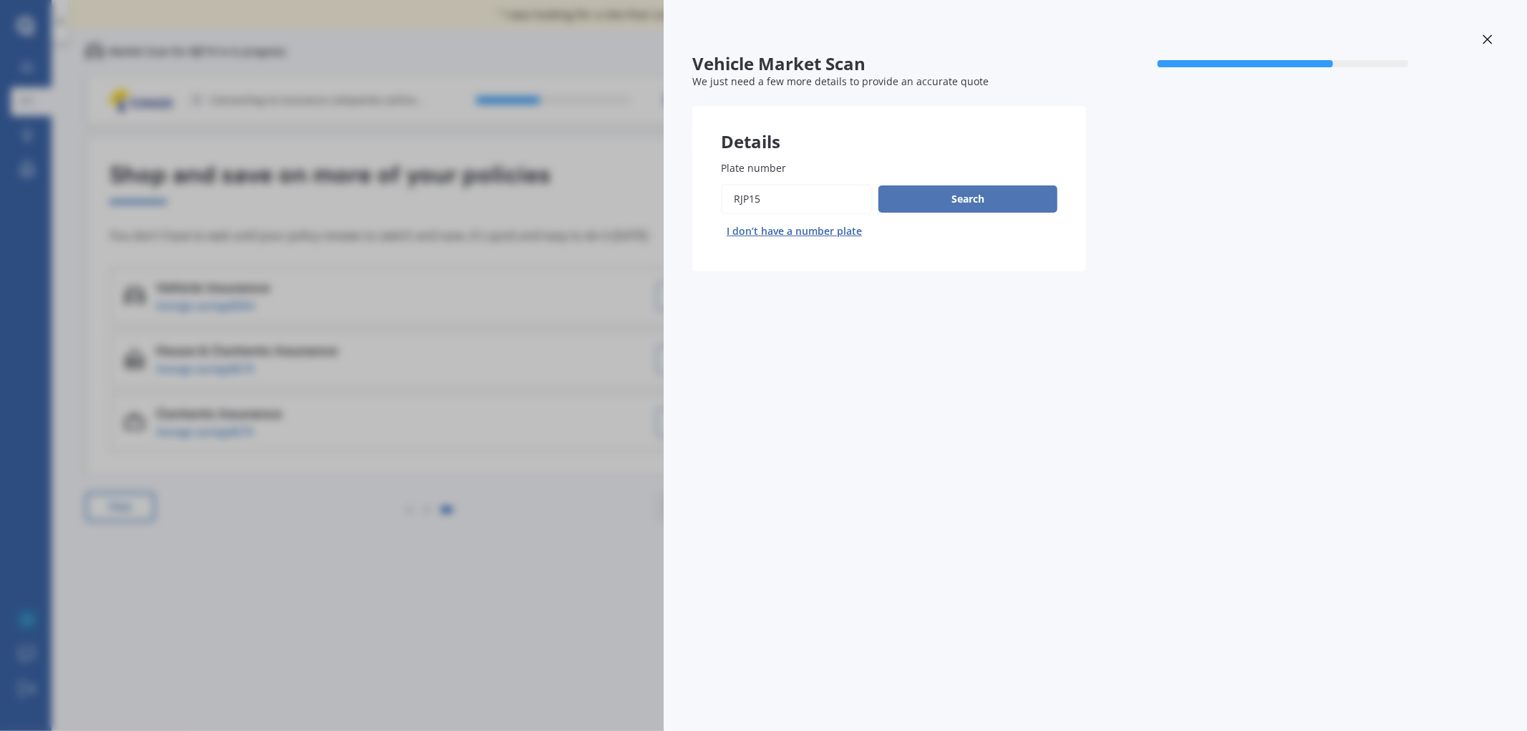
click at [925, 197] on button "Search" at bounding box center [967, 198] width 179 height 27
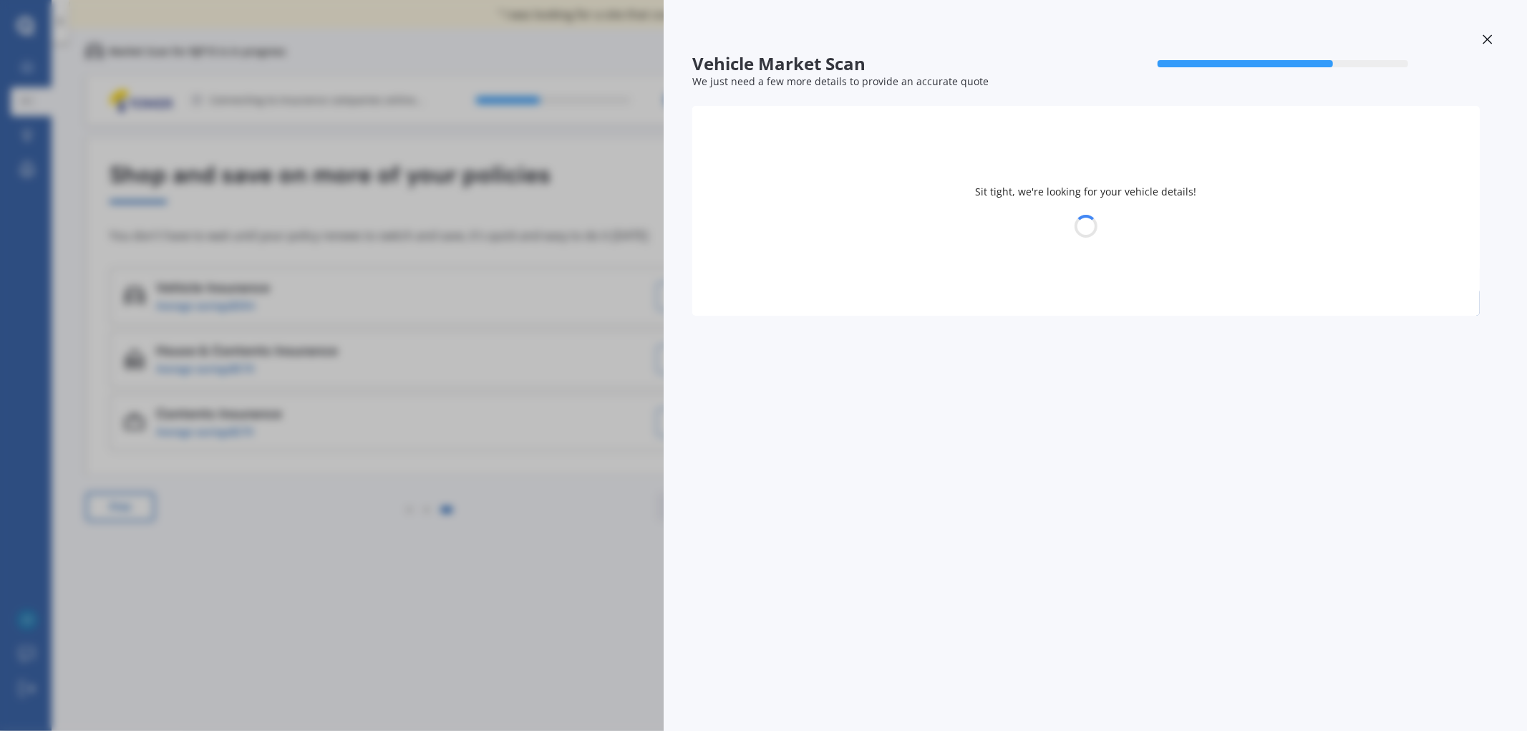
select select "TOYOTA"
select select "PRIUS"
select select "24"
select select "06"
select select "1995"
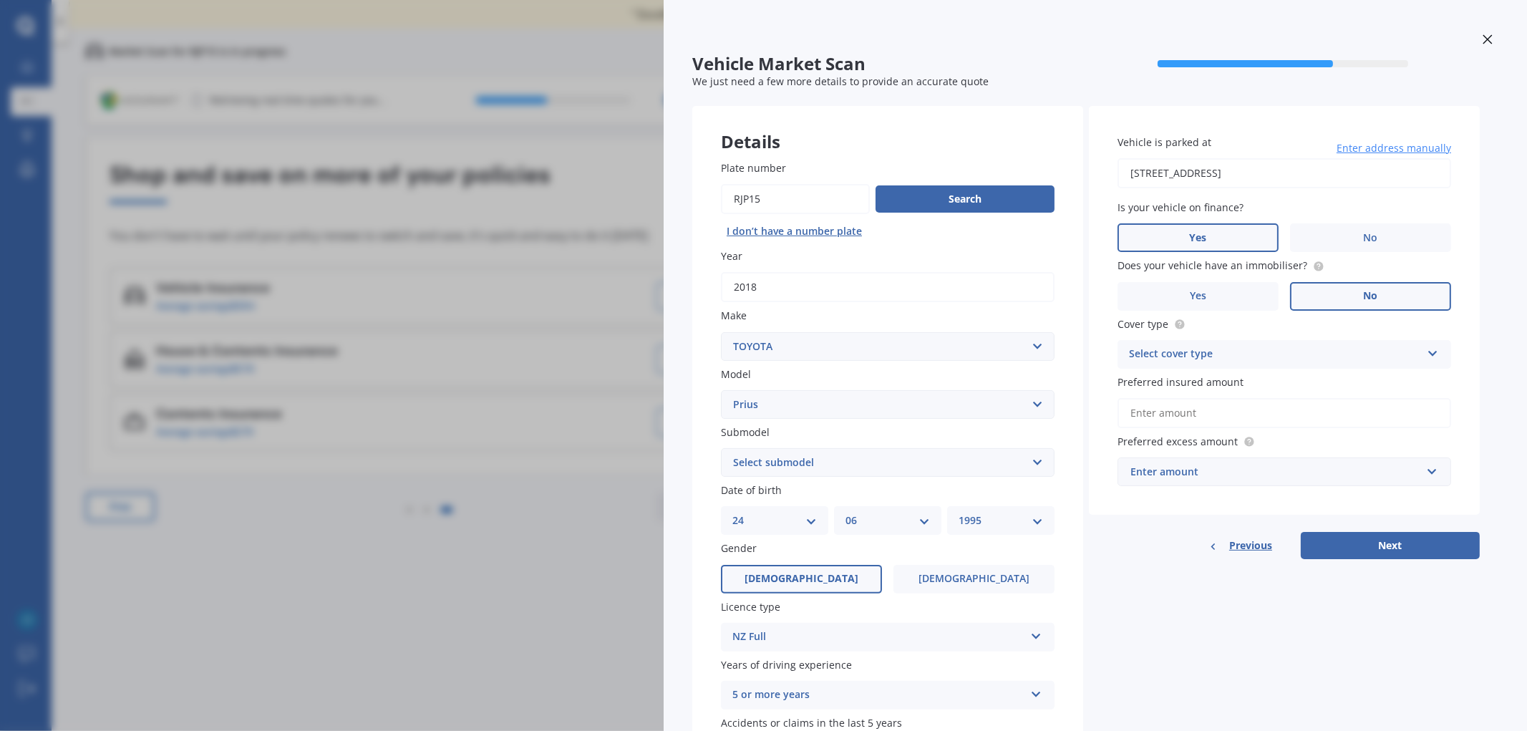
click at [1303, 356] on div "Select cover type" at bounding box center [1275, 354] width 292 height 17
click at [537, 494] on div "Vehicle Market Scan 70 % We just need a few more details to provide an accurate…" at bounding box center [763, 365] width 1527 height 731
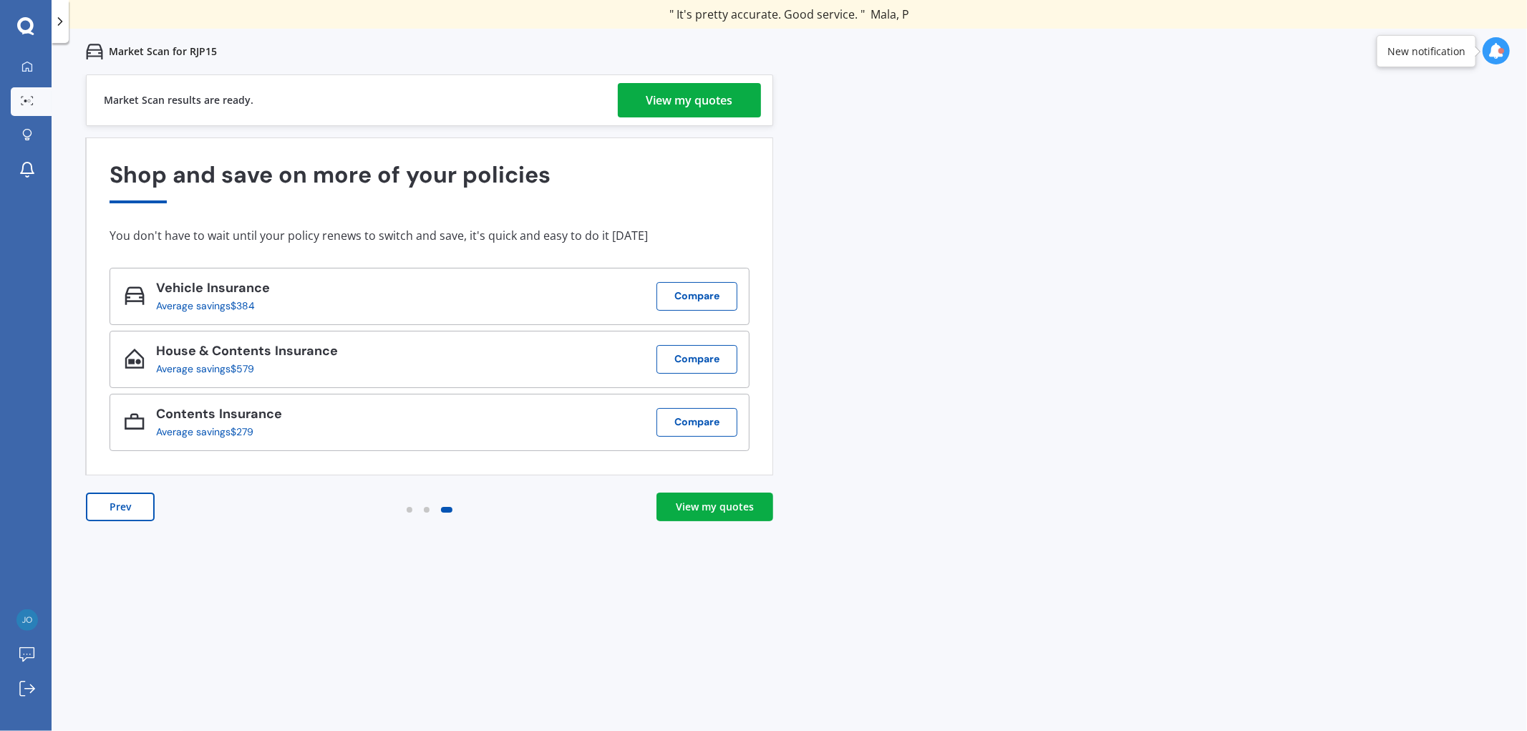
click at [725, 510] on div "View my quotes" at bounding box center [715, 507] width 78 height 14
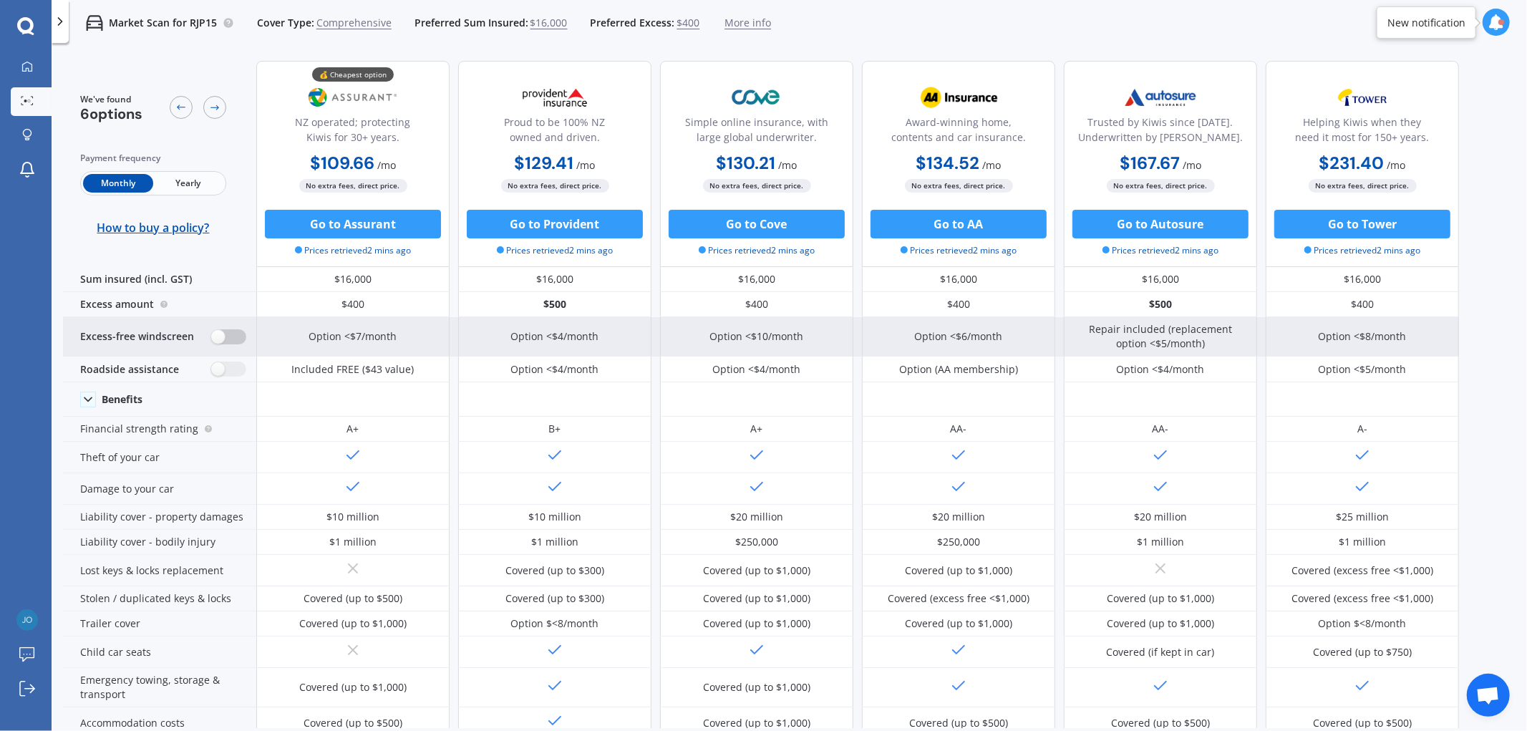
click at [244, 335] on label at bounding box center [228, 336] width 35 height 15
radio input "true"
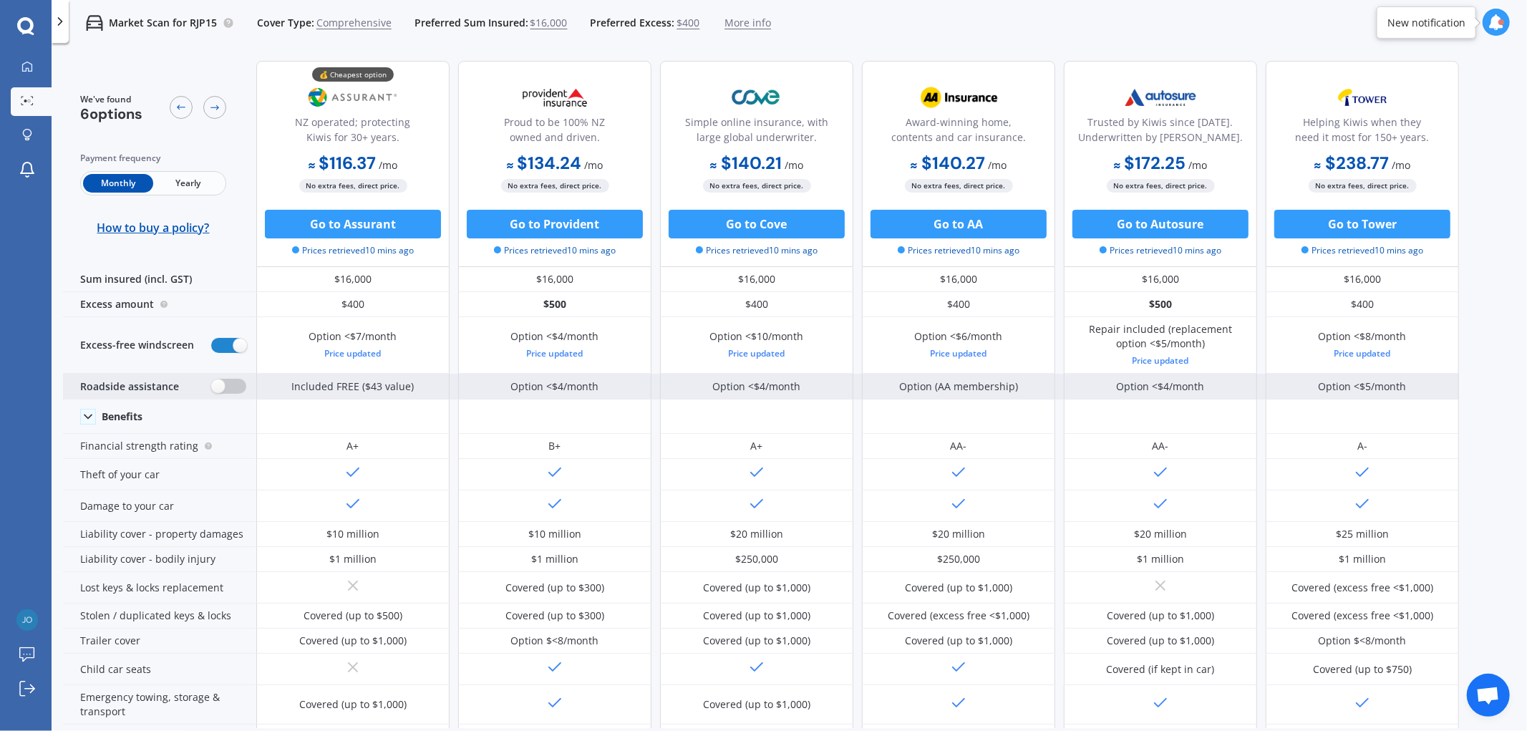
click at [238, 381] on label at bounding box center [228, 386] width 35 height 15
radio input "true"
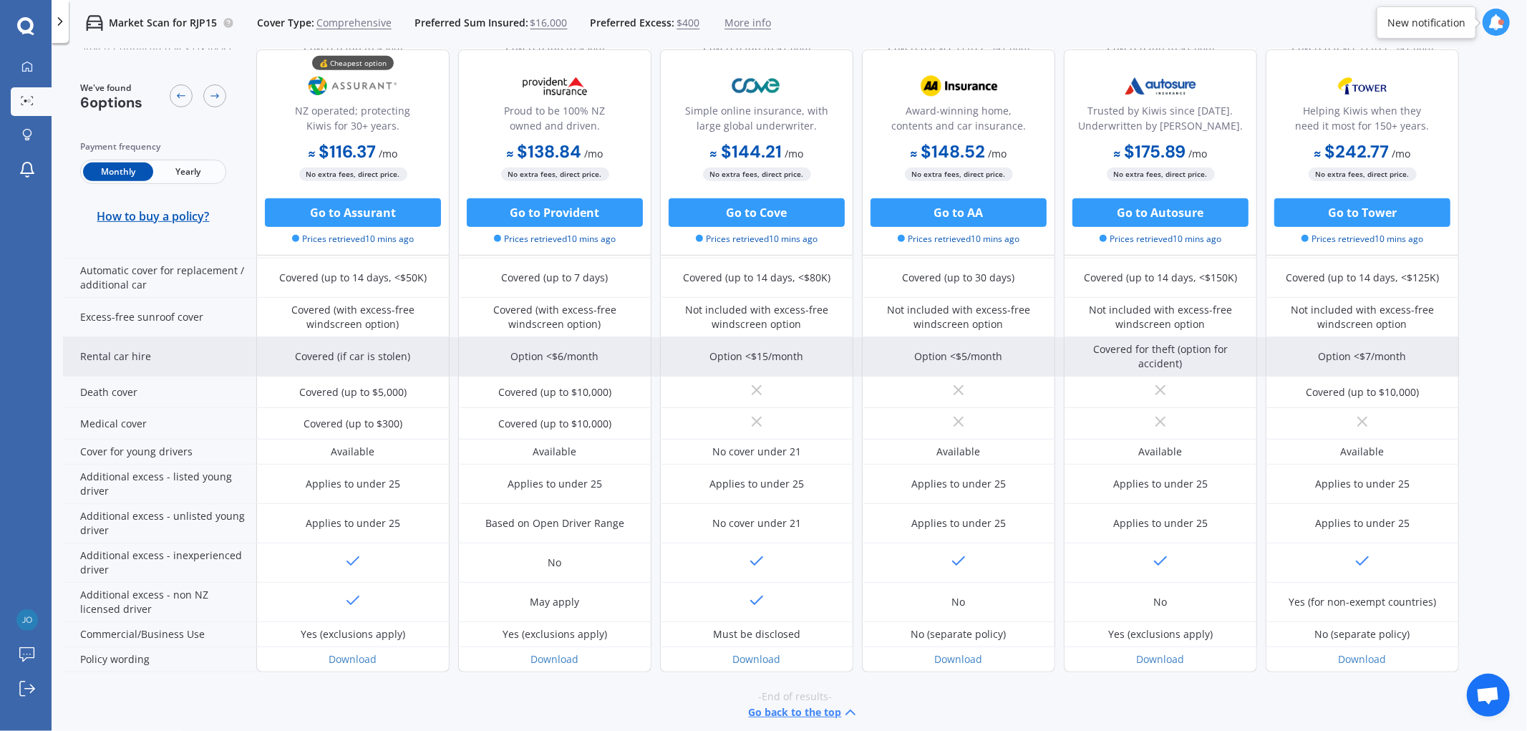
scroll to position [600, 0]
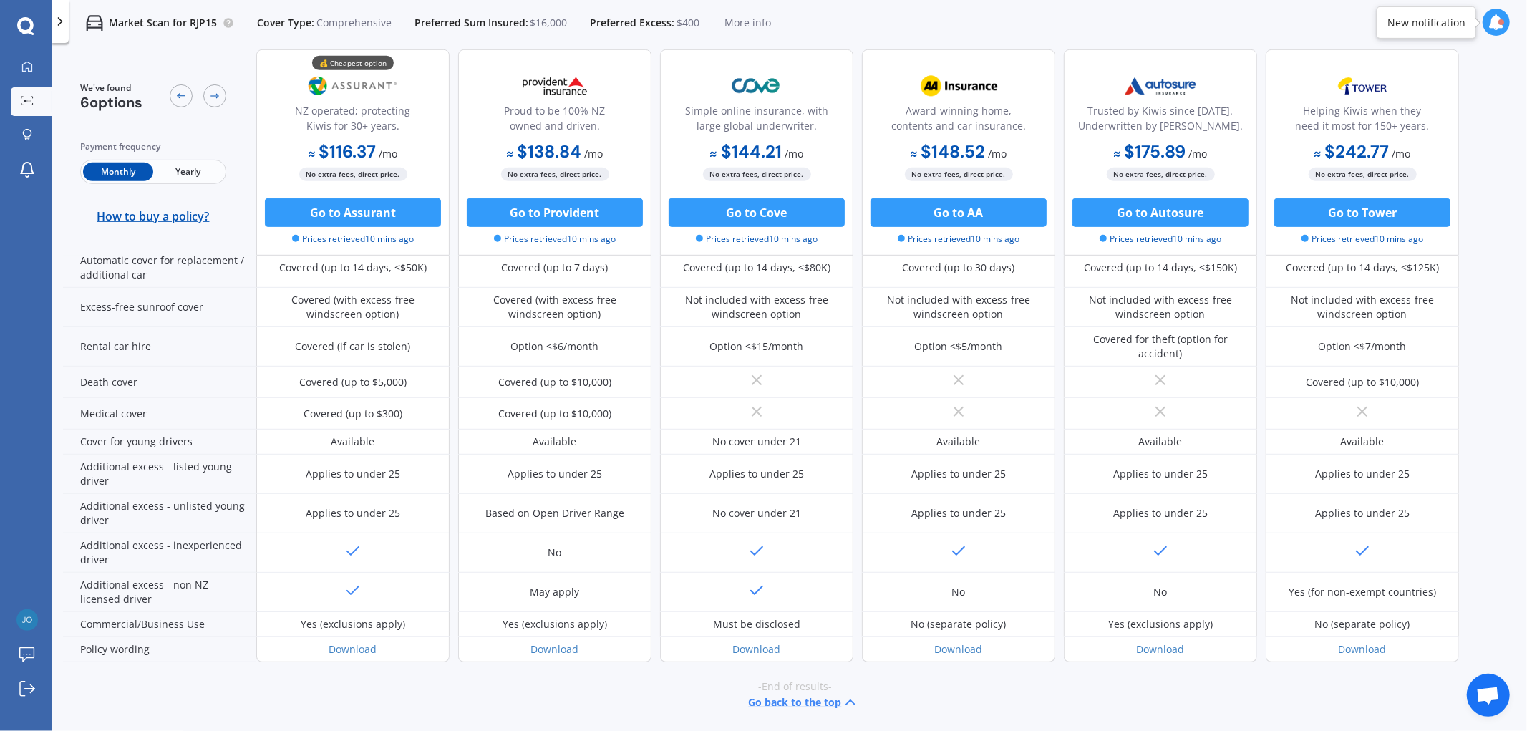
click at [195, 160] on div "Monthly Yearly" at bounding box center [153, 172] width 146 height 24
click at [179, 176] on span "Yearly" at bounding box center [188, 171] width 70 height 19
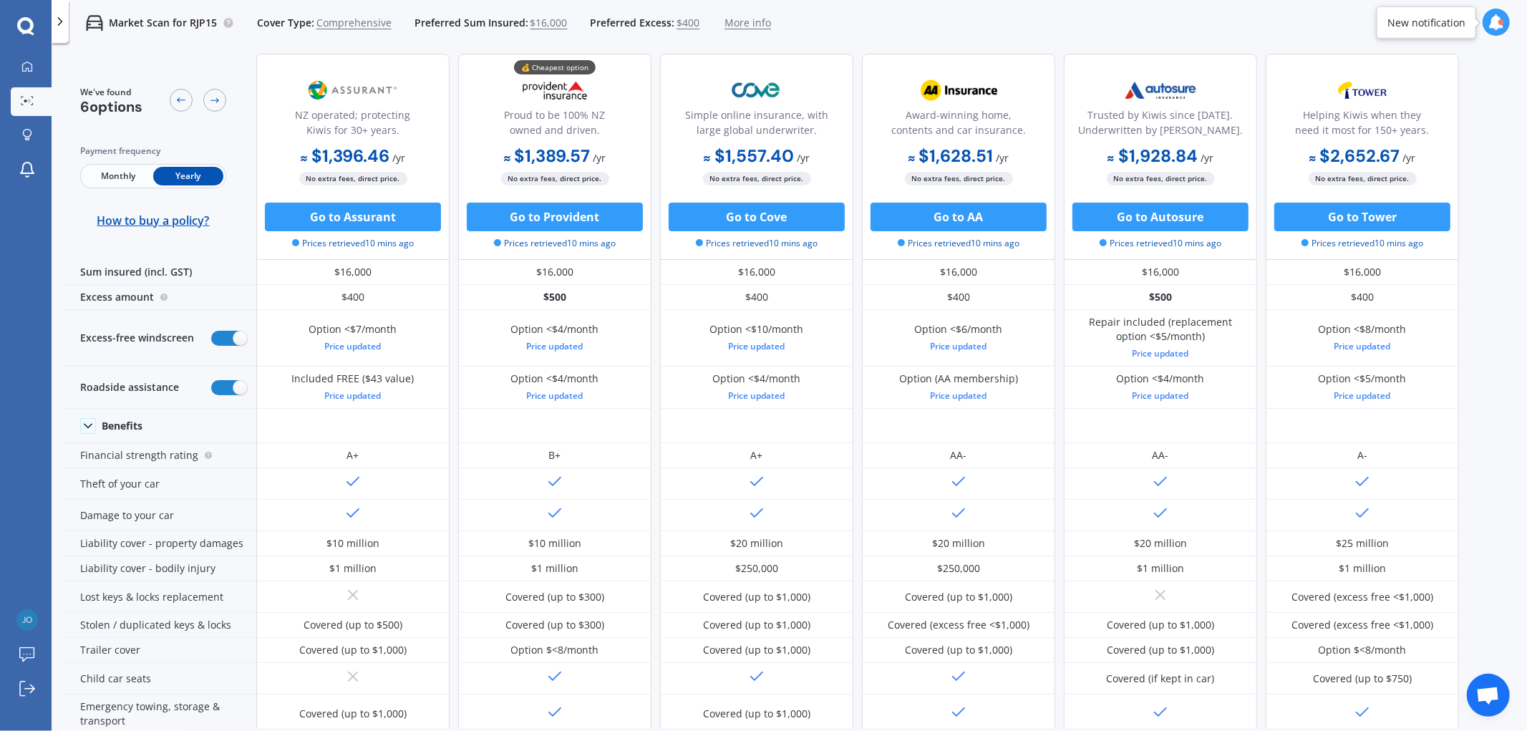
scroll to position [0, 0]
